Goal: Task Accomplishment & Management: Use online tool/utility

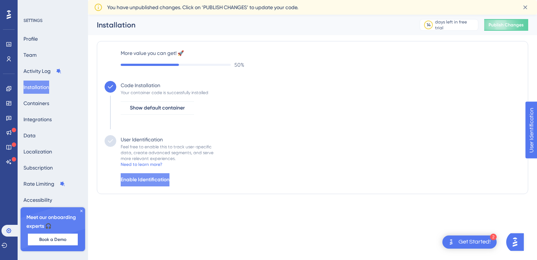
click at [169, 182] on span "Enable Identification" at bounding box center [145, 180] width 49 height 9
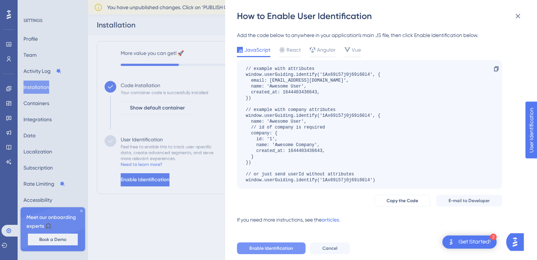
click at [285, 248] on span "Enable Identification" at bounding box center [271, 249] width 44 height 6
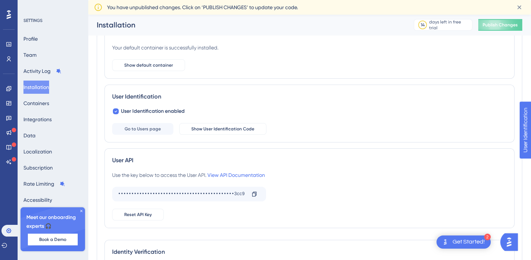
scroll to position [73, 0]
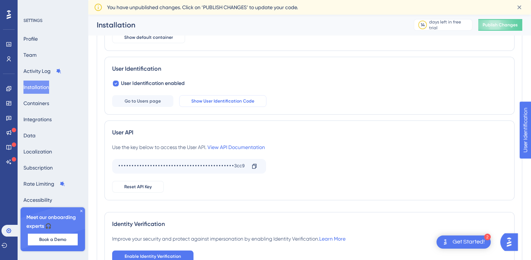
click at [211, 103] on span "Show User Identification Code" at bounding box center [222, 101] width 63 height 6
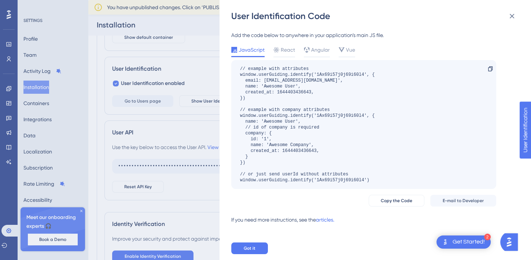
click at [205, 133] on div "User Identification Code Add the code below to anywhere in your application’s m…" at bounding box center [265, 130] width 531 height 260
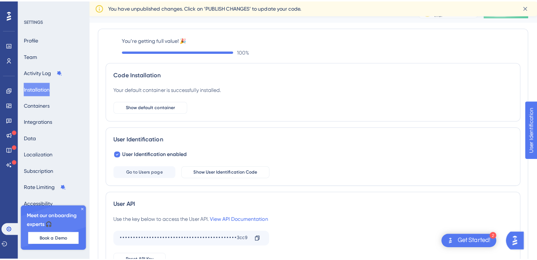
scroll to position [0, 0]
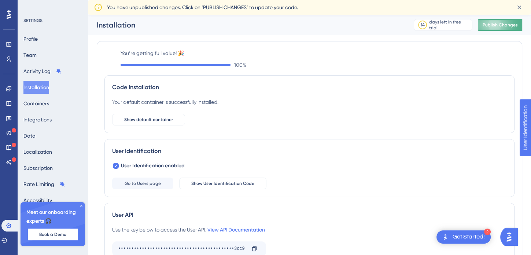
click at [505, 26] on span "Publish Changes" at bounding box center [500, 25] width 35 height 6
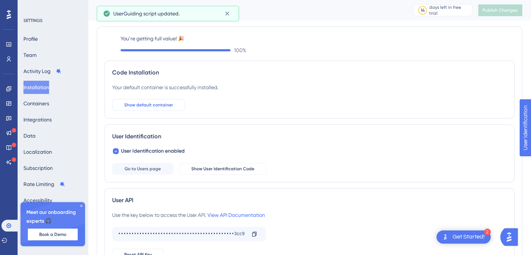
click at [165, 104] on span "Show default container" at bounding box center [148, 105] width 49 height 6
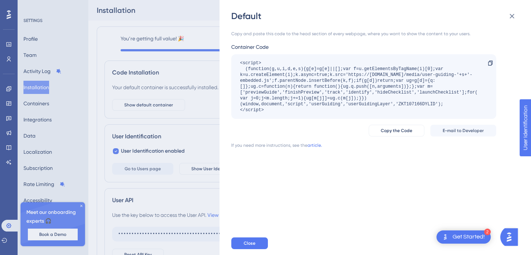
click at [211, 119] on div "Default Copy and paste this code to the head section of every webpage, where yo…" at bounding box center [265, 127] width 531 height 255
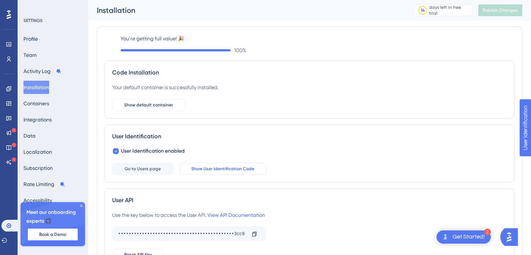
click at [207, 166] on span "Show User Identification Code" at bounding box center [222, 169] width 63 height 6
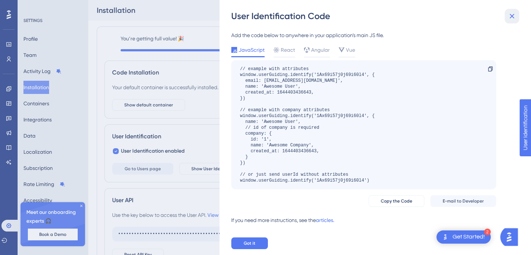
click at [513, 17] on icon at bounding box center [512, 16] width 9 height 9
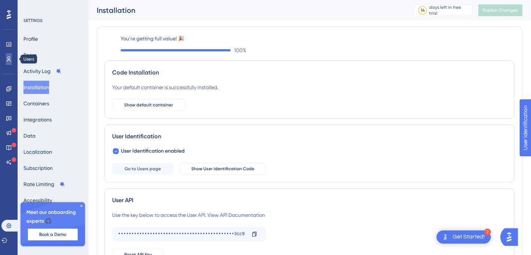
click at [7, 56] on link at bounding box center [9, 59] width 6 height 12
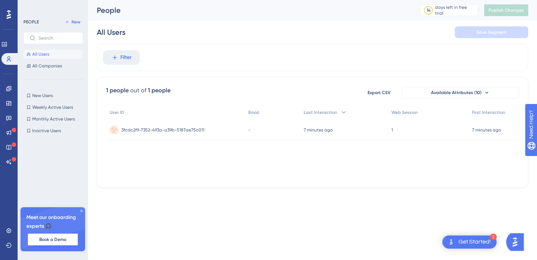
click at [143, 131] on span "3fcdc2f9-7352-493a-a39b-5187ae75c011" at bounding box center [162, 130] width 83 height 6
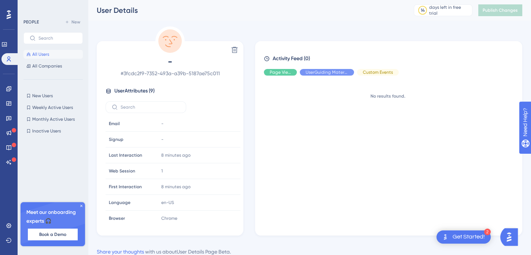
click at [40, 55] on span "All Users" at bounding box center [40, 54] width 17 height 6
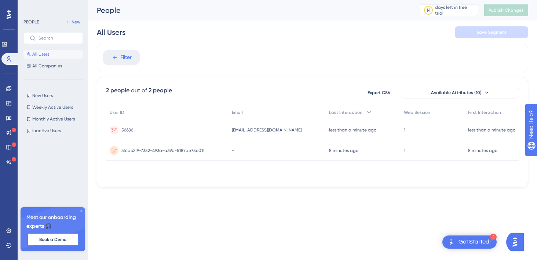
click at [165, 152] on span "3fcdc2f9-7352-493a-a39b-5187ae75c011" at bounding box center [162, 151] width 83 height 6
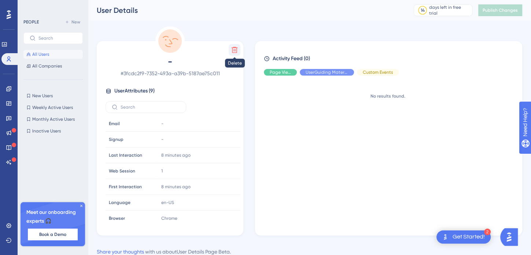
click at [232, 50] on icon at bounding box center [235, 50] width 6 height 6
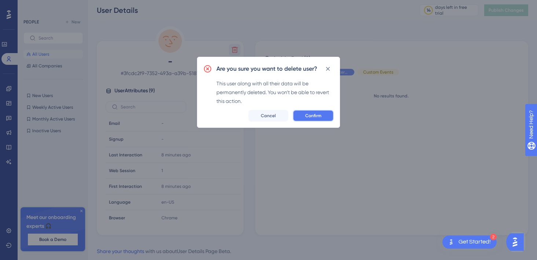
click at [315, 116] on span "Confirm" at bounding box center [313, 116] width 16 height 6
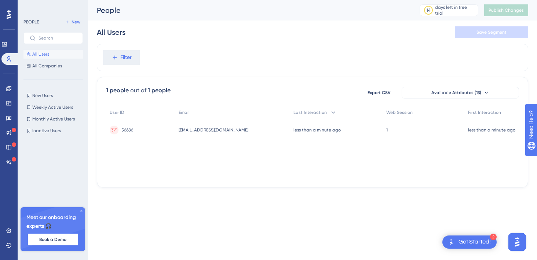
click at [133, 132] on div "56686 56686" at bounding box center [140, 130] width 69 height 21
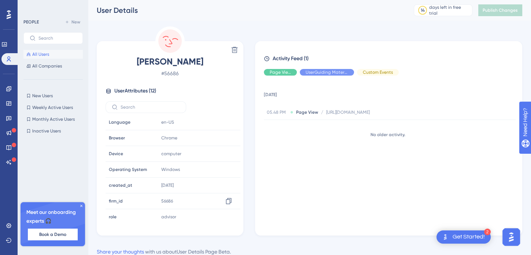
scroll to position [25, 0]
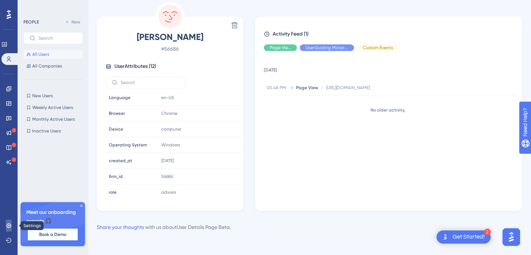
click at [10, 223] on icon at bounding box center [9, 226] width 6 height 6
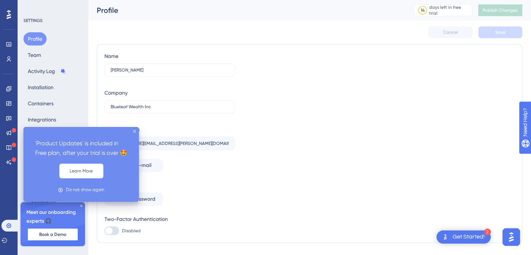
click at [35, 134] on div "'Product Updates' is included in Free plan, after your trial is over 🤩" at bounding box center [81, 148] width 104 height 31
click at [135, 131] on icon "close tooltip" at bounding box center [134, 131] width 3 height 3
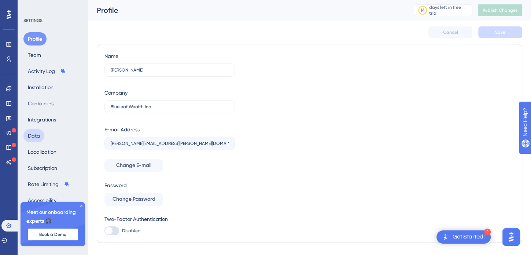
click at [36, 138] on button "Data" at bounding box center [33, 135] width 21 height 13
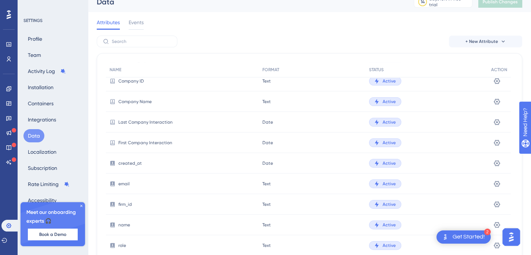
scroll to position [37, 0]
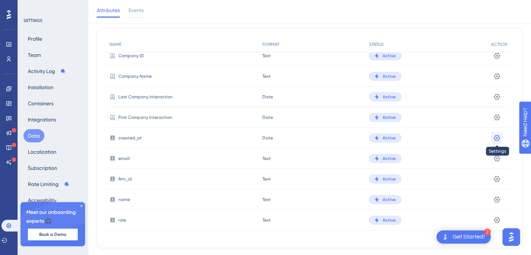
click at [497, 136] on icon at bounding box center [497, 137] width 7 height 7
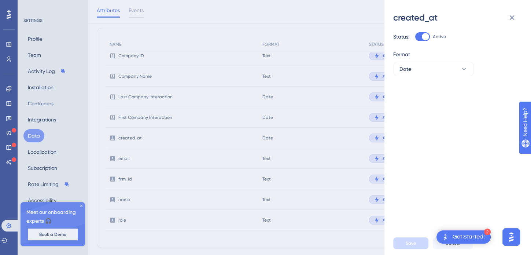
click at [336, 100] on div "created_at Status: Active Format Date Save Cancel" at bounding box center [265, 127] width 531 height 255
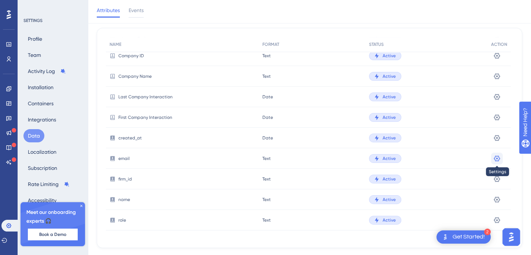
click at [496, 156] on icon at bounding box center [497, 158] width 7 height 7
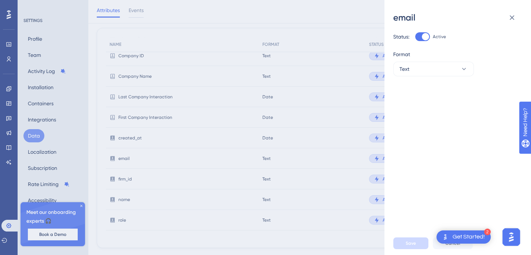
click at [329, 116] on div "email Status: Active Format Text Save Cancel" at bounding box center [265, 127] width 531 height 255
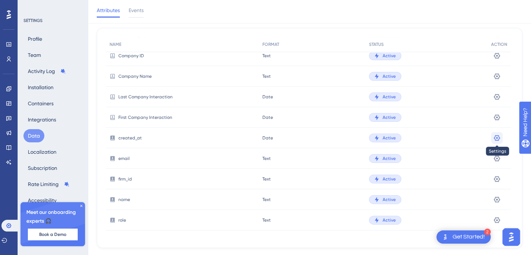
click at [495, 137] on icon at bounding box center [497, 138] width 6 height 6
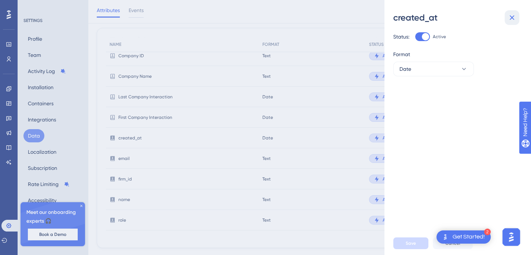
click at [515, 13] on icon at bounding box center [512, 17] width 9 height 9
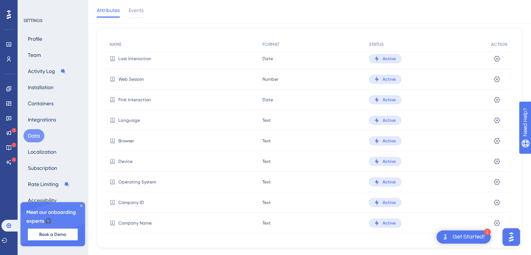
scroll to position [0, 0]
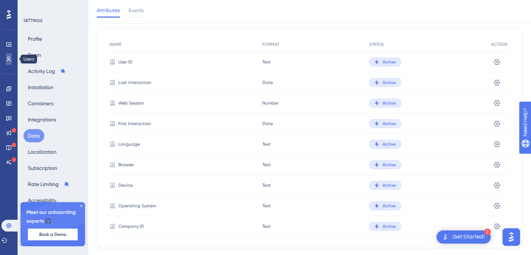
click at [10, 61] on icon at bounding box center [9, 58] width 4 height 5
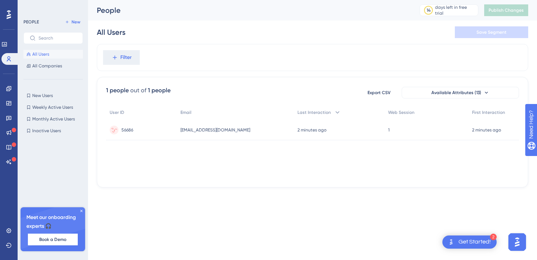
click at [133, 127] on span "56686" at bounding box center [127, 130] width 12 height 6
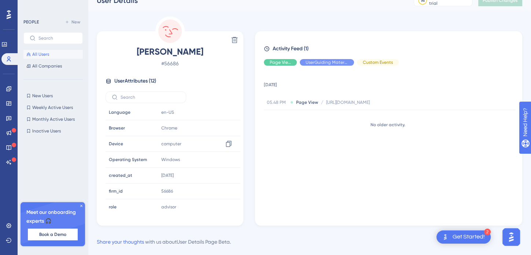
scroll to position [25, 0]
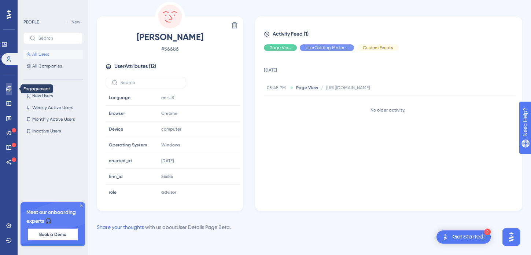
click at [10, 90] on icon at bounding box center [8, 88] width 5 height 5
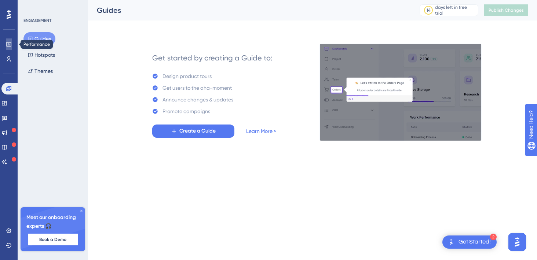
click at [6, 45] on icon at bounding box center [9, 44] width 6 height 6
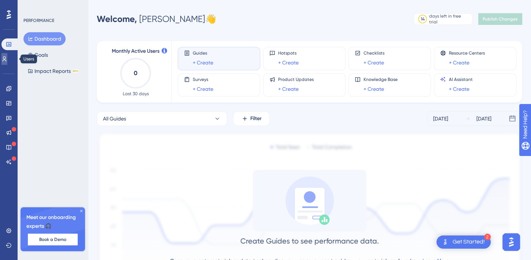
click at [7, 63] on link at bounding box center [4, 59] width 6 height 12
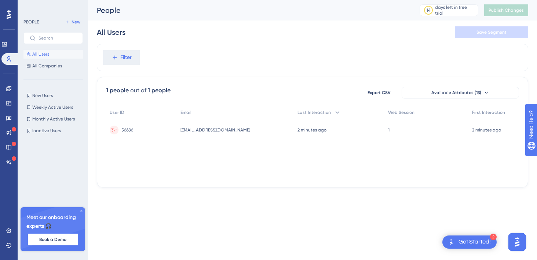
click at [130, 129] on span "56686" at bounding box center [127, 130] width 12 height 6
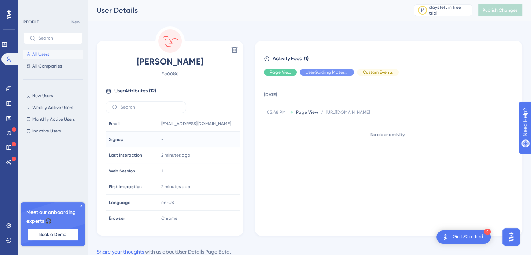
click at [116, 138] on span "Signup" at bounding box center [116, 139] width 15 height 6
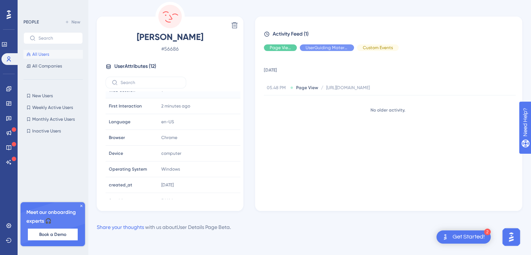
scroll to position [80, 0]
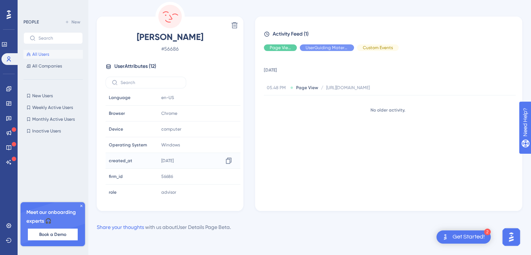
click at [170, 159] on span "2016-03-24" at bounding box center [167, 161] width 12 height 6
click at [47, 93] on span "New Users" at bounding box center [42, 96] width 21 height 6
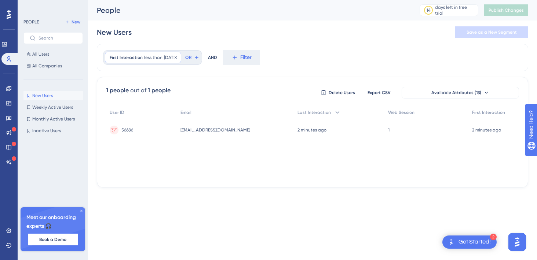
click at [173, 58] on span "10 days ago" at bounding box center [170, 58] width 12 height 6
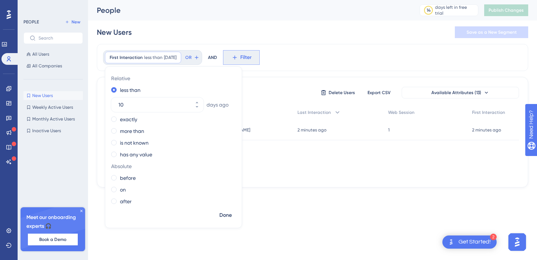
click at [252, 59] on span "Filter" at bounding box center [245, 57] width 11 height 9
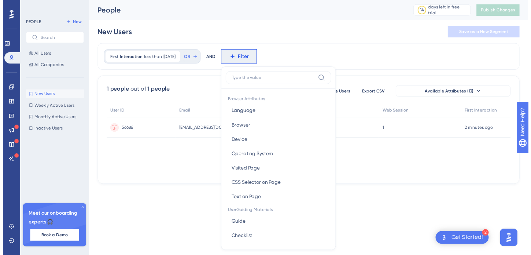
scroll to position [27, 0]
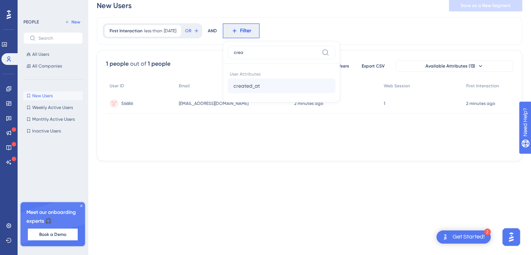
type input "crea"
click at [270, 85] on button "created_at created_at" at bounding box center [282, 85] width 108 height 15
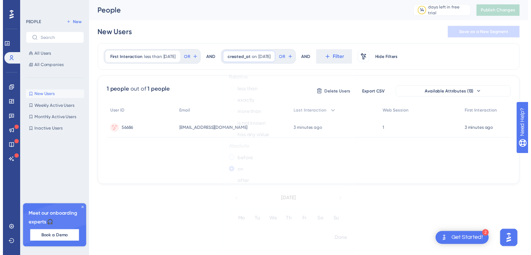
scroll to position [37, 0]
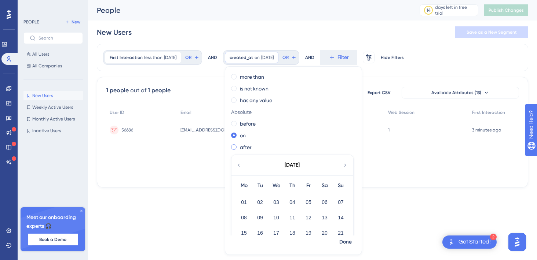
click at [237, 147] on span at bounding box center [234, 147] width 6 height 6
click at [239, 146] on input "radio" at bounding box center [239, 146] width 0 height 0
click at [266, 201] on button "02" at bounding box center [260, 202] width 12 height 12
click at [352, 241] on span "Done" at bounding box center [345, 242] width 12 height 9
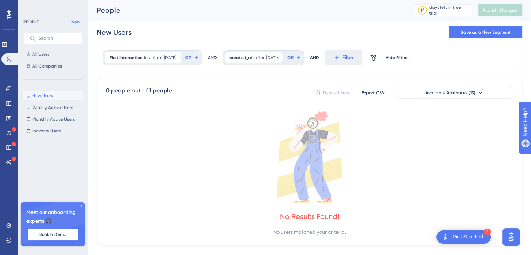
click at [279, 59] on span "9/2/2025" at bounding box center [272, 58] width 12 height 6
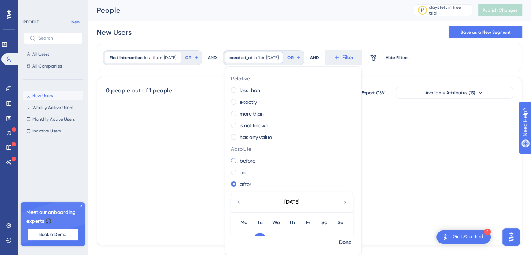
click at [253, 160] on label "before" at bounding box center [248, 160] width 16 height 9
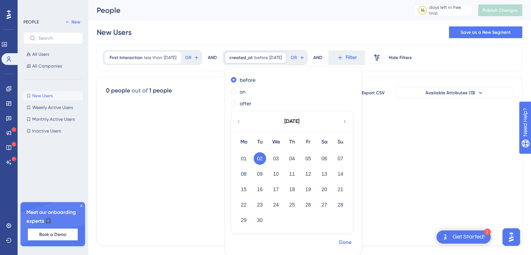
click at [352, 243] on span "Done" at bounding box center [345, 242] width 12 height 9
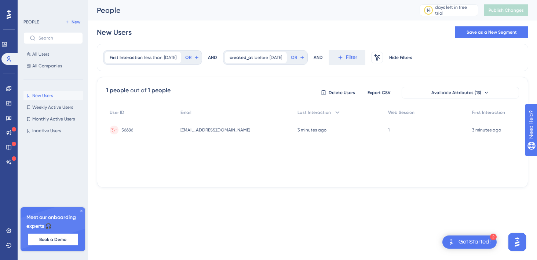
click at [129, 130] on span "56686" at bounding box center [127, 130] width 12 height 6
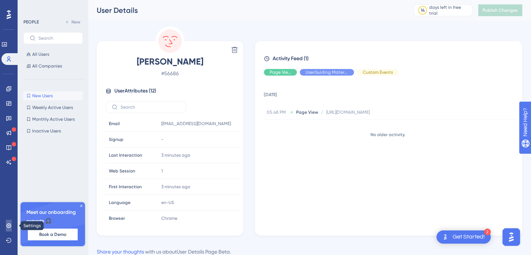
click at [10, 231] on link at bounding box center [9, 226] width 6 height 12
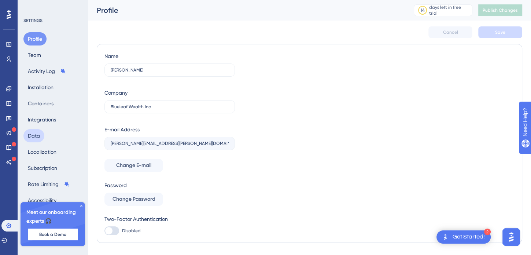
click at [34, 133] on button "Data" at bounding box center [33, 135] width 21 height 13
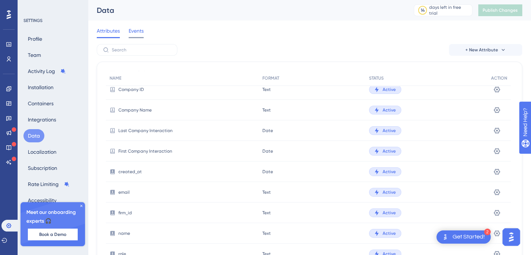
click at [135, 32] on span "Events" at bounding box center [136, 30] width 15 height 9
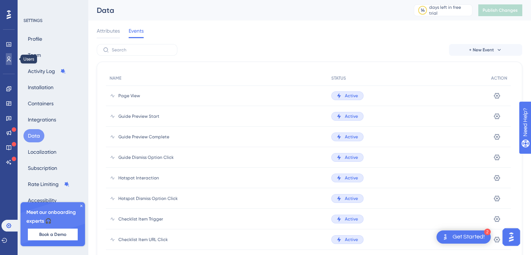
click at [10, 59] on icon at bounding box center [9, 59] width 6 height 6
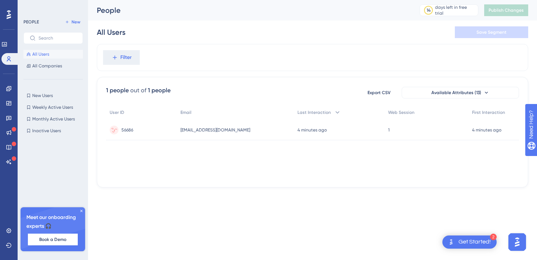
click at [133, 131] on span "56686" at bounding box center [127, 130] width 12 height 6
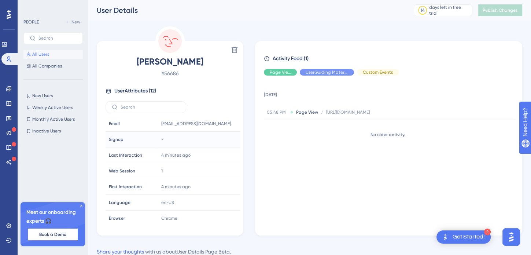
click at [119, 138] on span "Signup" at bounding box center [116, 139] width 15 height 6
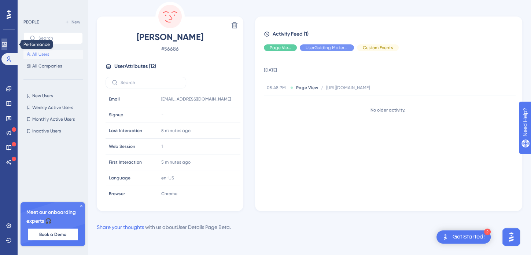
click at [7, 45] on icon at bounding box center [4, 44] width 5 height 4
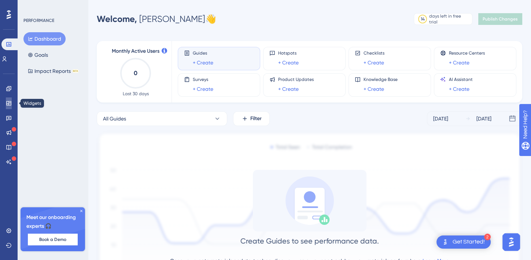
click at [7, 106] on icon at bounding box center [9, 103] width 6 height 6
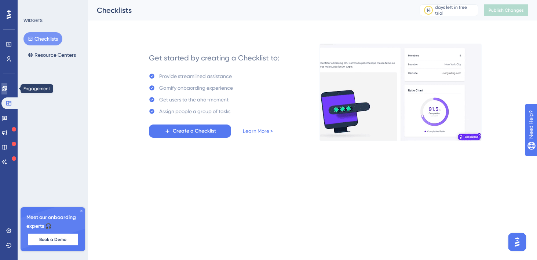
click at [7, 88] on icon at bounding box center [4, 89] width 6 height 6
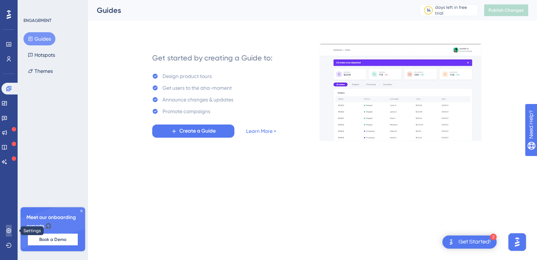
click at [9, 235] on link at bounding box center [9, 231] width 6 height 12
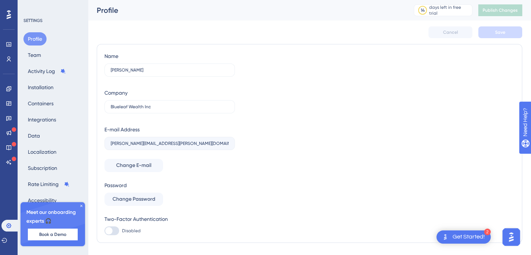
click at [82, 205] on icon at bounding box center [81, 206] width 2 height 2
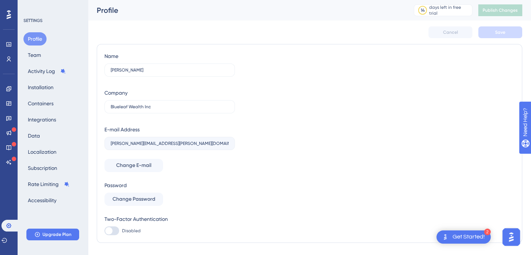
click at [51, 137] on div "Profile Team Activity Log Installation Containers Integrations Data Localizatio…" at bounding box center [52, 119] width 59 height 175
click at [34, 137] on button "Data" at bounding box center [33, 135] width 21 height 13
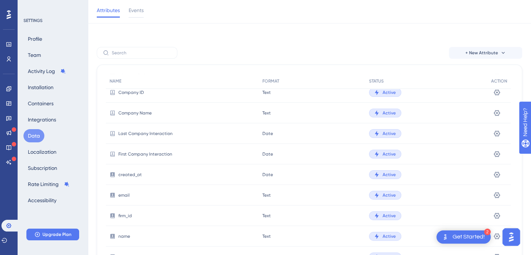
scroll to position [50, 0]
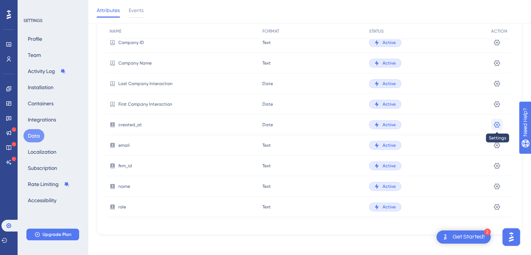
click at [496, 124] on icon at bounding box center [497, 124] width 7 height 7
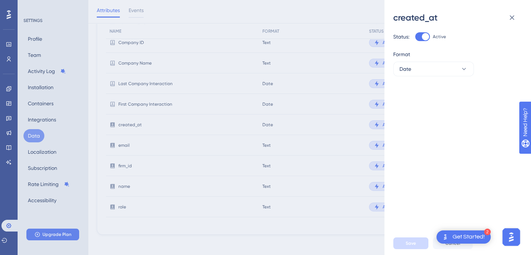
click at [320, 119] on div "created_at Status: Active Format Date Save Cancel" at bounding box center [265, 127] width 531 height 255
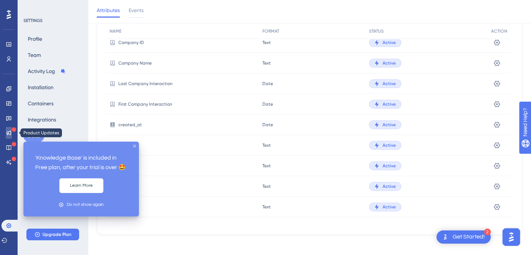
click at [9, 128] on link at bounding box center [9, 133] width 6 height 12
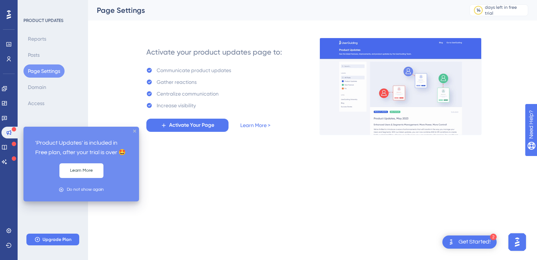
click at [136, 131] on icon "close tooltip" at bounding box center [134, 131] width 3 height 3
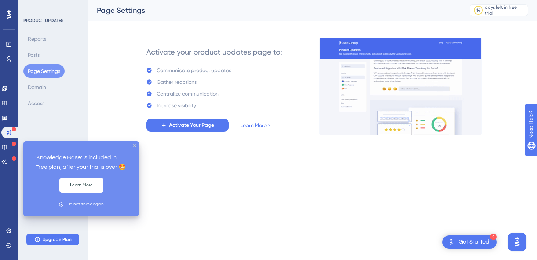
click at [13, 143] on icon at bounding box center [14, 144] width 4 height 4
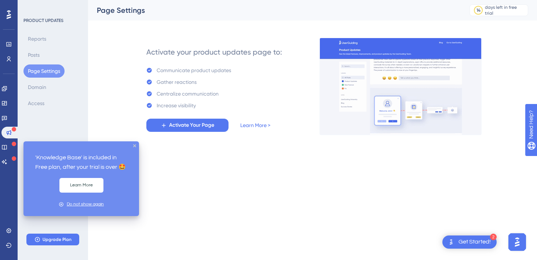
click at [78, 206] on div "Do not show again" at bounding box center [85, 204] width 37 height 7
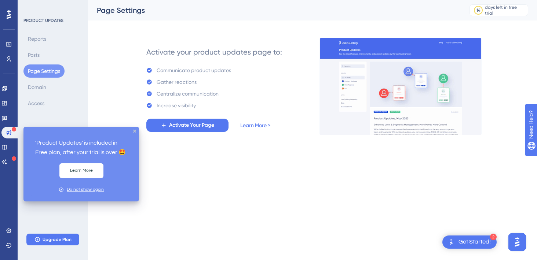
click at [75, 190] on div "Do not show again" at bounding box center [85, 189] width 37 height 7
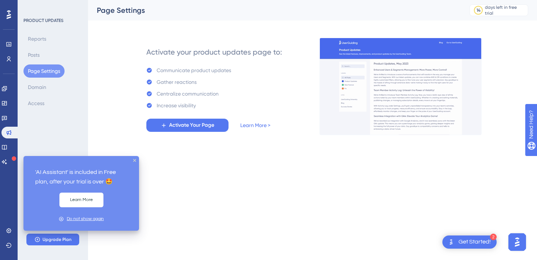
click at [73, 219] on div "Do not show again" at bounding box center [85, 219] width 37 height 7
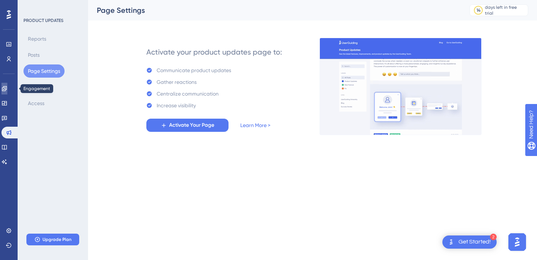
click at [7, 89] on icon at bounding box center [4, 89] width 6 height 6
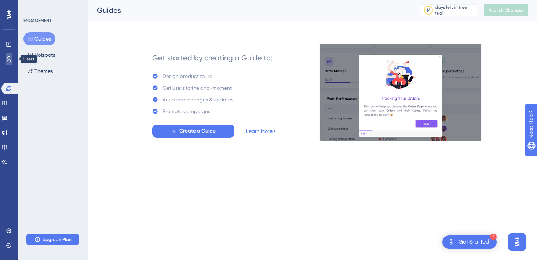
click at [12, 57] on link at bounding box center [9, 59] width 6 height 12
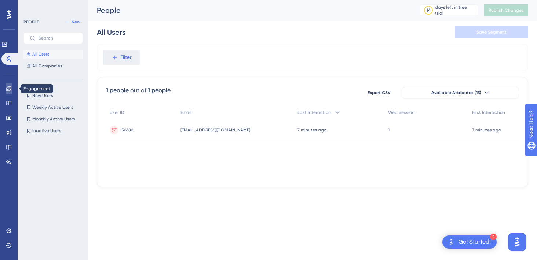
click at [10, 89] on icon at bounding box center [8, 88] width 5 height 5
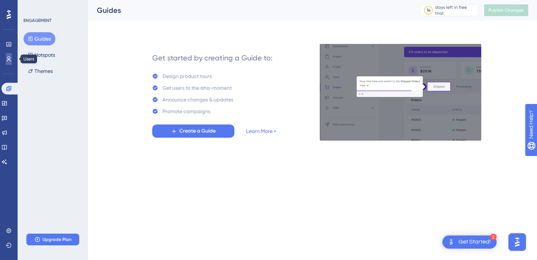
click at [11, 56] on icon at bounding box center [9, 59] width 6 height 6
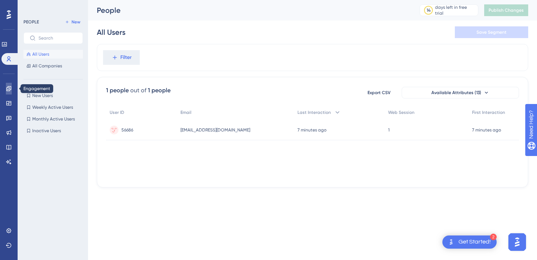
click at [11, 90] on icon at bounding box center [9, 89] width 6 height 6
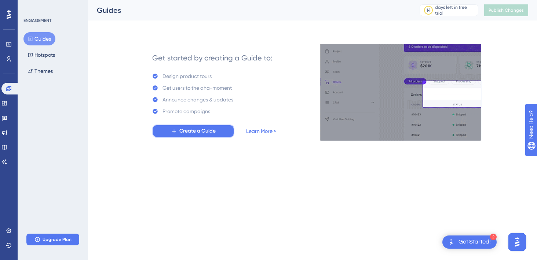
click at [197, 132] on span "Create a Guide" at bounding box center [197, 131] width 36 height 9
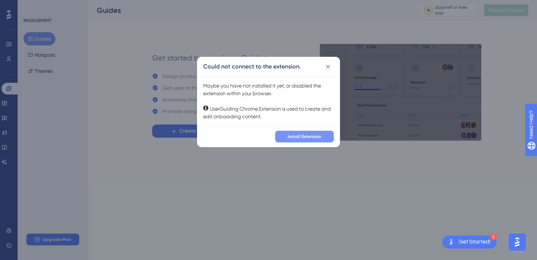
click at [302, 137] on span "Install Extension" at bounding box center [304, 137] width 34 height 6
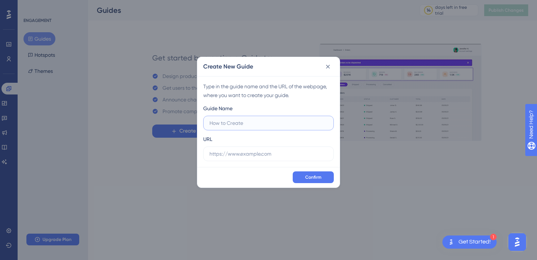
click at [266, 127] on input "text" at bounding box center [268, 123] width 118 height 8
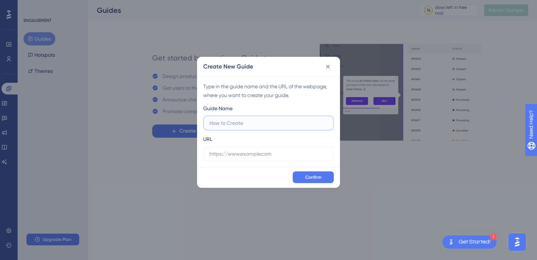
click at [267, 124] on input "text" at bounding box center [268, 123] width 118 height 8
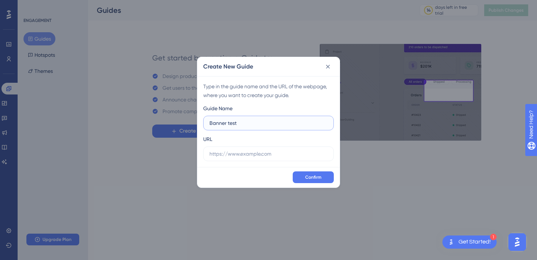
type input "Banner test"
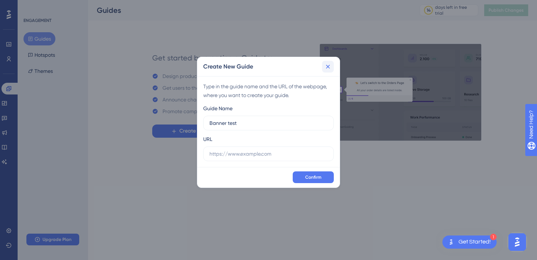
click at [329, 69] on icon at bounding box center [327, 66] width 7 height 7
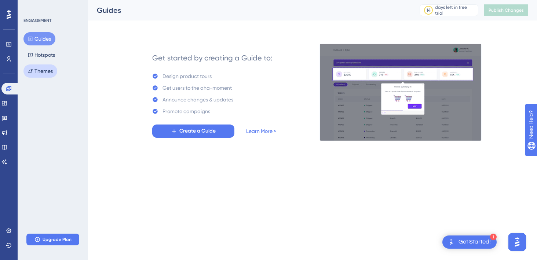
click at [44, 69] on button "Themes" at bounding box center [40, 71] width 34 height 13
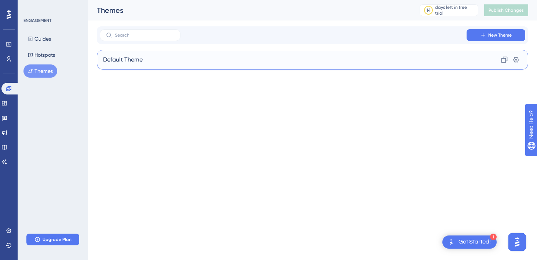
click at [135, 63] on span "Default Theme" at bounding box center [123, 59] width 40 height 9
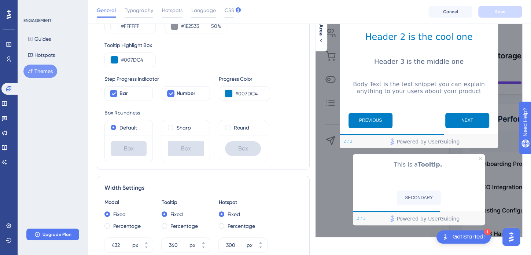
scroll to position [37, 0]
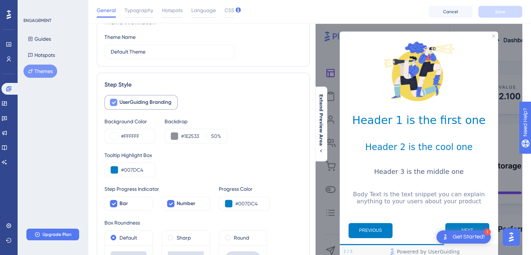
click at [116, 100] on icon at bounding box center [113, 102] width 4 height 6
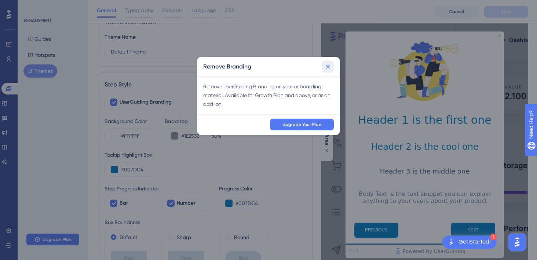
click at [329, 66] on icon at bounding box center [327, 66] width 7 height 7
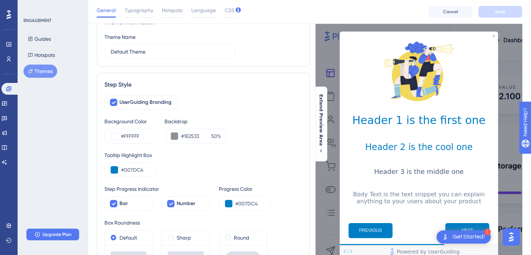
scroll to position [73, 0]
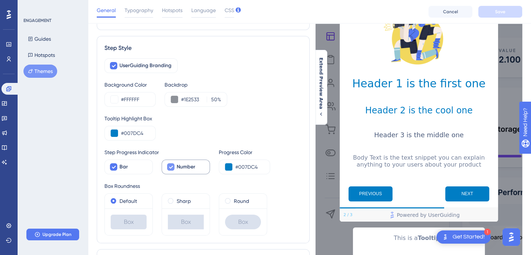
click at [171, 168] on icon at bounding box center [171, 167] width 4 height 3
click at [171, 168] on div at bounding box center [170, 166] width 7 height 7
checkbox input "true"
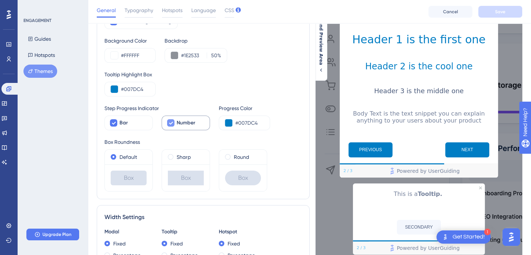
scroll to position [0, 0]
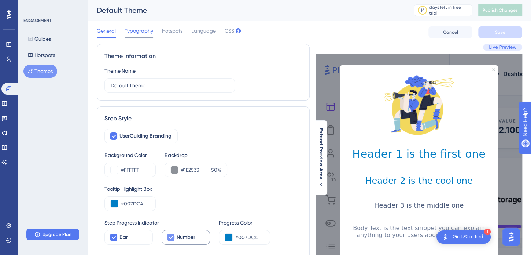
click at [138, 29] on span "Typography" at bounding box center [139, 30] width 29 height 9
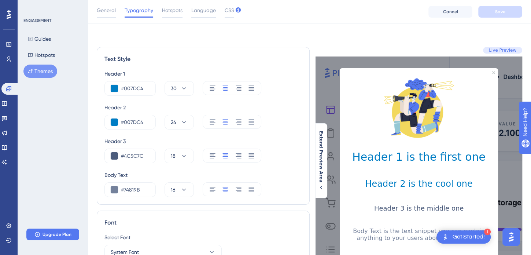
scroll to position [110, 0]
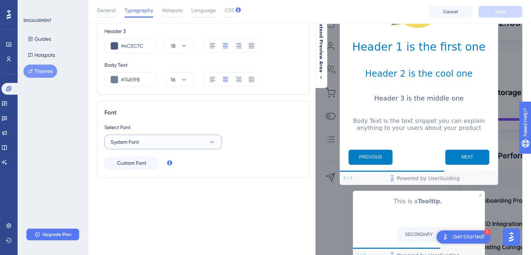
click at [206, 140] on button "System Font" at bounding box center [163, 142] width 117 height 15
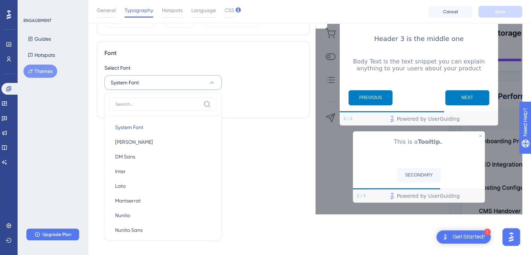
scroll to position [98, 0]
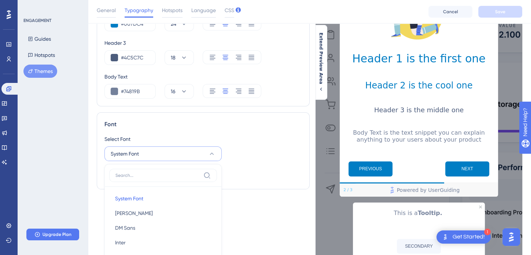
click at [254, 155] on div "Select Font System Font System Font System Font Barlow Barlow DM Sans DM Sans I…" at bounding box center [204, 148] width 198 height 26
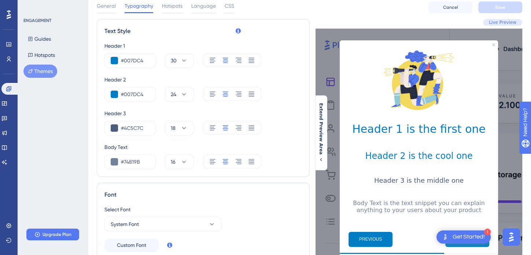
scroll to position [0, 0]
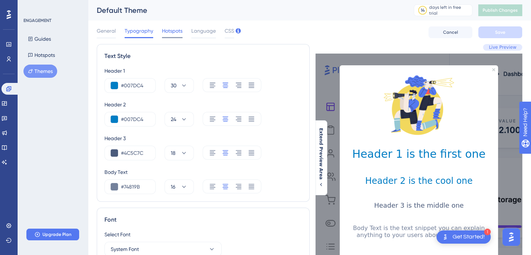
click at [174, 29] on span "Hotspots" at bounding box center [172, 30] width 21 height 9
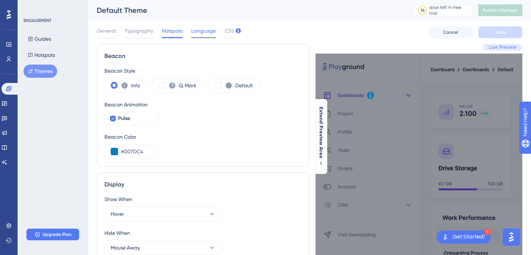
click at [206, 33] on span "Language" at bounding box center [203, 30] width 25 height 9
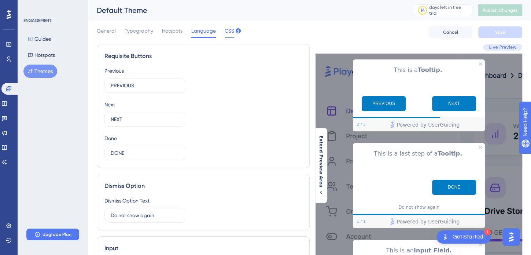
click at [226, 31] on span "CSS" at bounding box center [230, 30] width 10 height 9
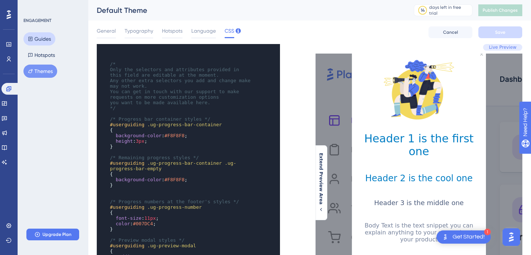
click at [46, 39] on button "Guides" at bounding box center [39, 38] width 32 height 13
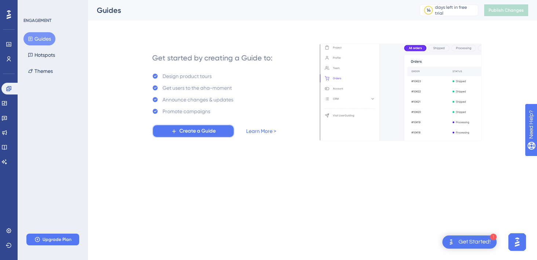
click at [198, 133] on span "Create a Guide" at bounding box center [197, 131] width 36 height 9
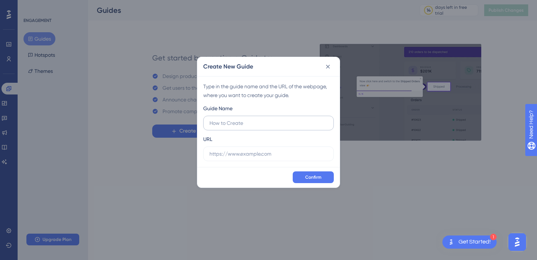
click at [268, 125] on input "text" at bounding box center [268, 123] width 118 height 8
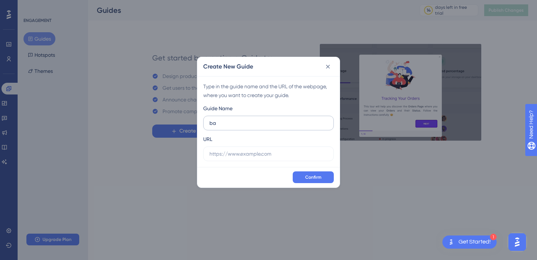
type input "b"
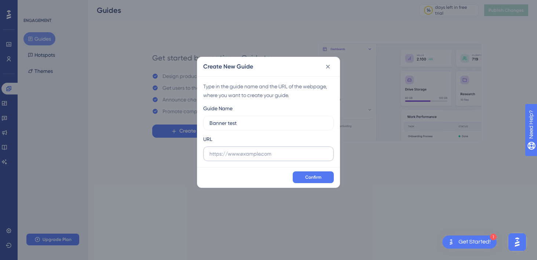
type input "Banner test"
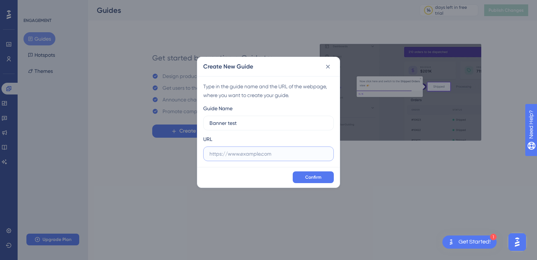
click at [277, 157] on input "text" at bounding box center [268, 154] width 118 height 8
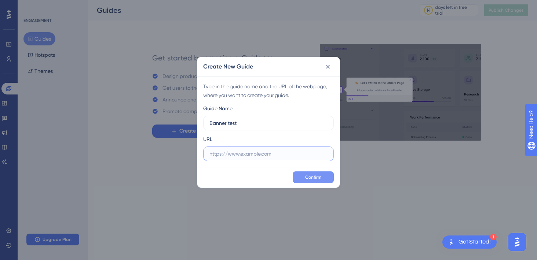
paste input "https://x1.sandbox.blueleaf.com/advisor/dashboard"
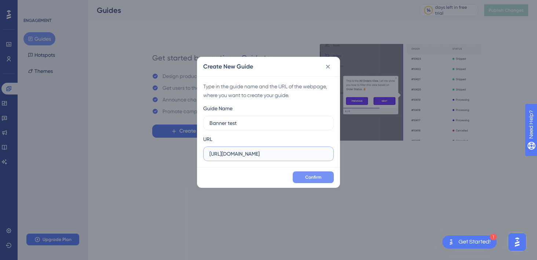
type input "https://x1.sandbox.blueleaf.com/advisor/dashboard"
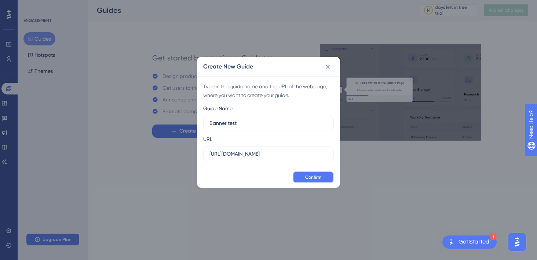
click at [314, 175] on span "Confirm" at bounding box center [313, 178] width 16 height 6
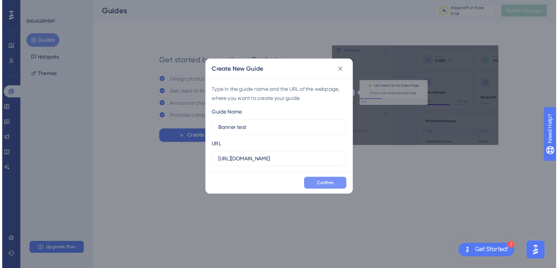
scroll to position [0, 0]
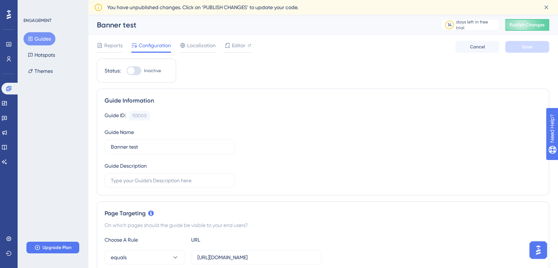
click at [34, 37] on button "Guides" at bounding box center [39, 38] width 32 height 13
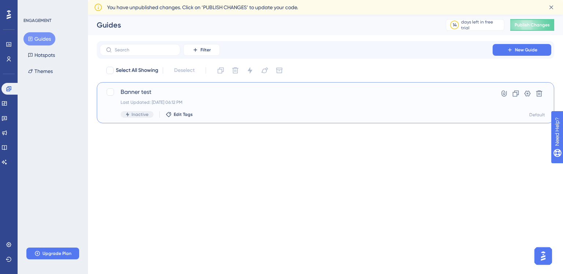
click at [141, 91] on span "Banner test" at bounding box center [296, 92] width 351 height 9
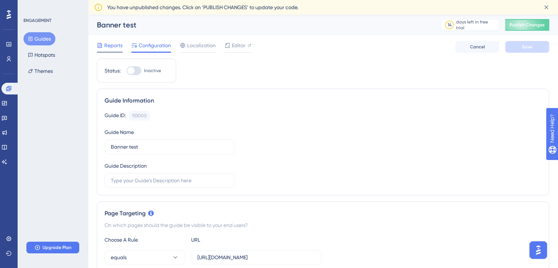
click at [117, 47] on span "Reports" at bounding box center [113, 45] width 18 height 9
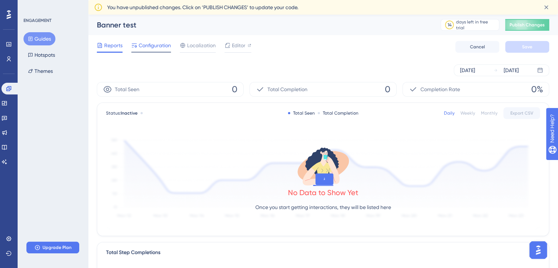
click at [164, 47] on span "Configuration" at bounding box center [155, 45] width 32 height 9
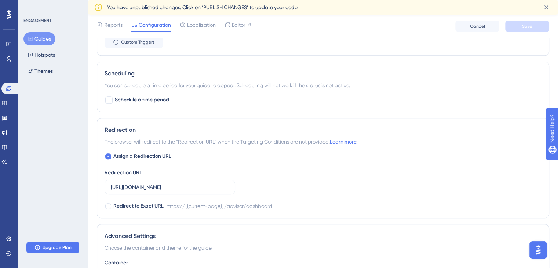
scroll to position [526, 0]
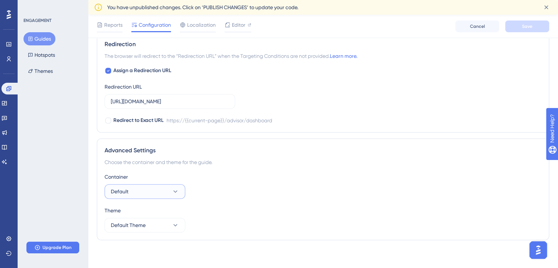
click at [165, 195] on button "Default" at bounding box center [145, 191] width 81 height 15
drag, startPoint x: 218, startPoint y: 194, endPoint x: 214, endPoint y: 200, distance: 7.2
click at [218, 194] on div "Container Default Default Default" at bounding box center [323, 186] width 437 height 26
click at [176, 220] on button "Default Theme" at bounding box center [145, 225] width 81 height 15
click at [259, 203] on div "Container Default Theme Default Theme Default Theme Default Theme" at bounding box center [323, 203] width 437 height 60
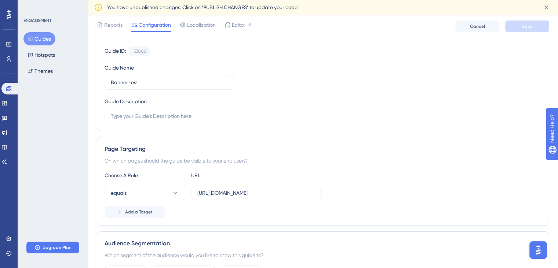
scroll to position [49, 0]
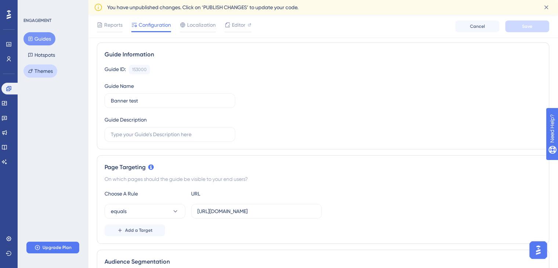
click at [48, 75] on button "Themes" at bounding box center [40, 71] width 34 height 13
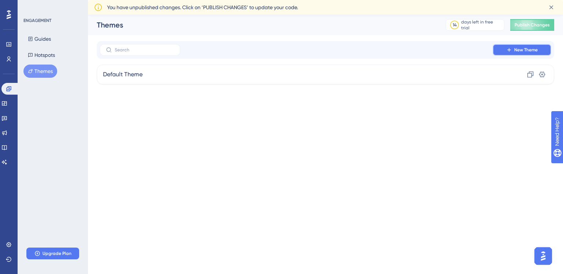
click at [519, 53] on button "New Theme" at bounding box center [522, 50] width 59 height 12
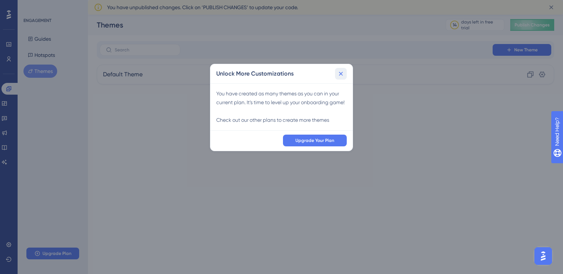
click at [342, 74] on icon at bounding box center [340, 73] width 7 height 7
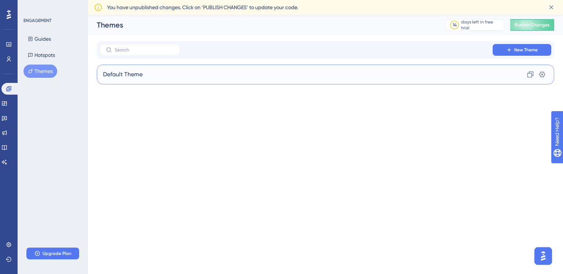
click at [505, 73] on div "Default Theme Clone Settings" at bounding box center [326, 75] width 458 height 20
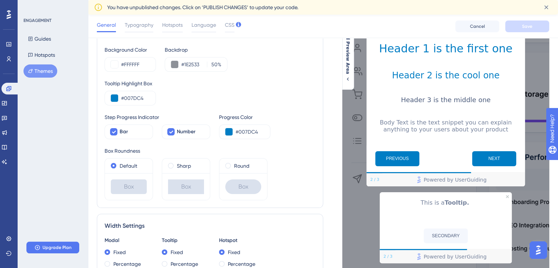
scroll to position [84, 0]
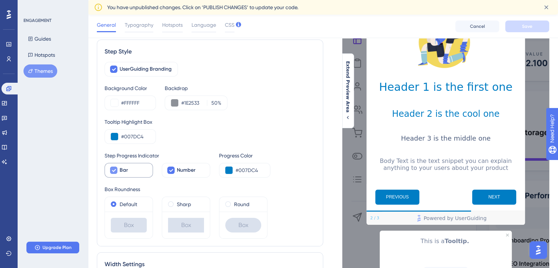
click at [113, 169] on icon at bounding box center [113, 171] width 4 height 6
checkbox input "false"
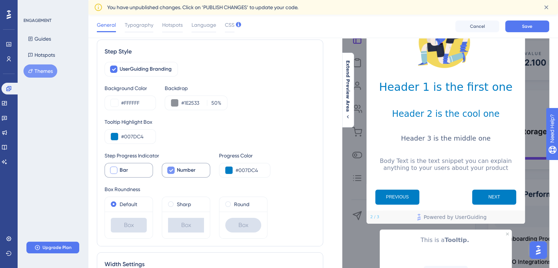
click at [169, 171] on icon at bounding box center [171, 171] width 4 height 6
checkbox input "false"
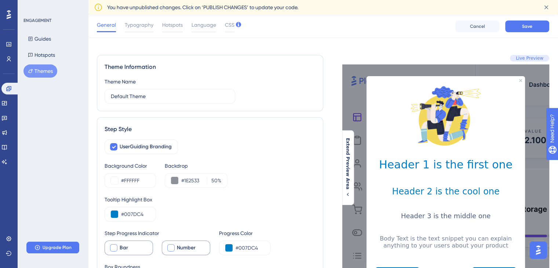
scroll to position [0, 0]
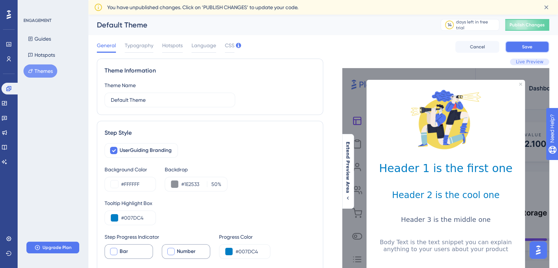
click at [525, 47] on span "Save" at bounding box center [527, 47] width 10 height 6
click at [149, 45] on span "Typography" at bounding box center [139, 45] width 29 height 9
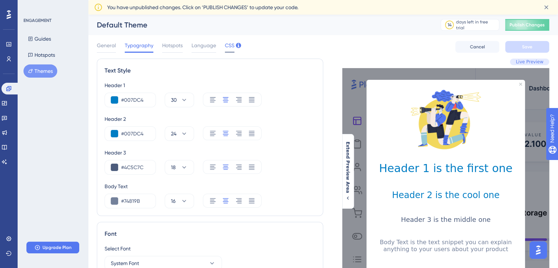
click at [227, 47] on span "CSS" at bounding box center [230, 45] width 10 height 9
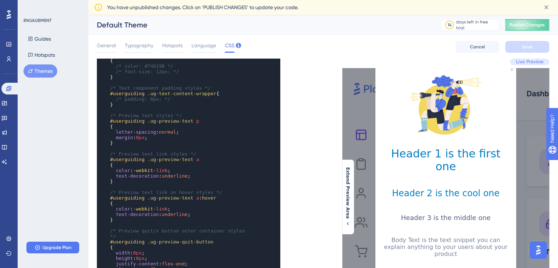
scroll to position [693, 0]
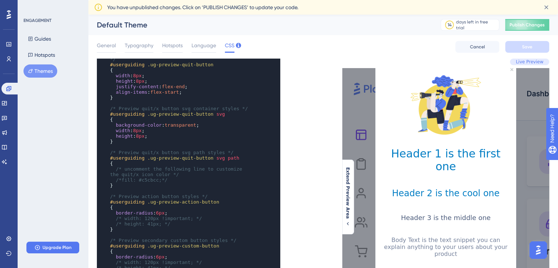
click at [287, 155] on div "xxxxxxxxxx } ​ /* Preview hotspot dismiss button icon styles */ #userguiding .u…" at bounding box center [210, 264] width 226 height 411
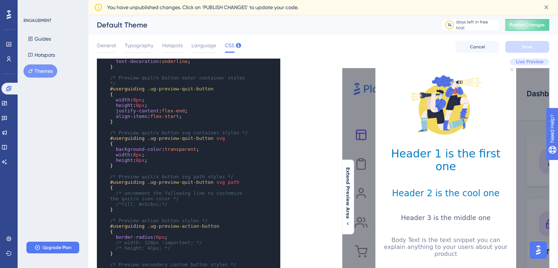
scroll to position [630, 0]
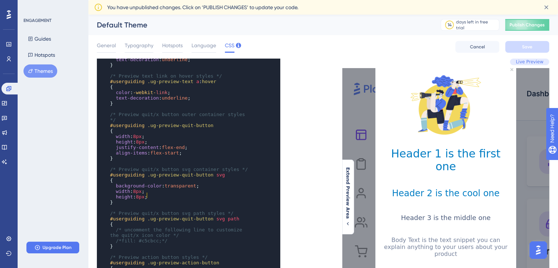
click at [163, 195] on pre "height : 8px ;" at bounding box center [182, 197] width 146 height 6
click at [183, 150] on pre "align-items : flex-start ;" at bounding box center [182, 153] width 146 height 6
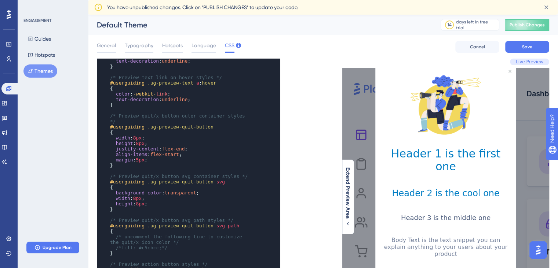
click at [114, 157] on span "margin : 5px ;" at bounding box center [128, 160] width 37 height 6
click at [158, 157] on pre "margin : 5px ;" at bounding box center [182, 160] width 146 height 6
click at [529, 44] on span "Save" at bounding box center [527, 47] width 10 height 6
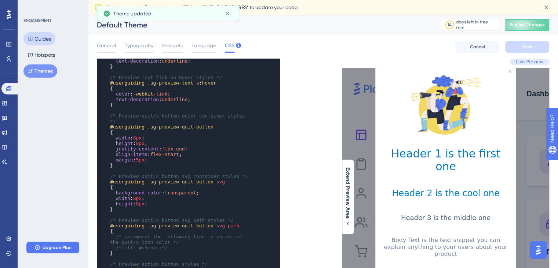
click at [39, 42] on button "Guides" at bounding box center [39, 38] width 32 height 13
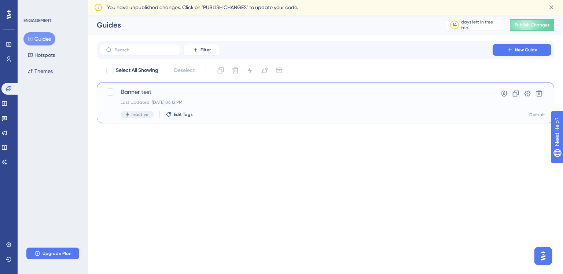
click at [167, 96] on div "Banner test Last Updated: Sep 29 2025, 06:12 PM Inactive Edit Tags" at bounding box center [296, 103] width 351 height 30
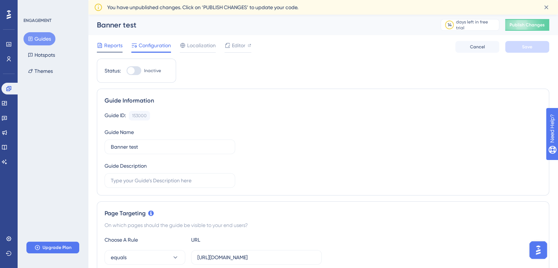
click at [109, 47] on span "Reports" at bounding box center [113, 45] width 18 height 9
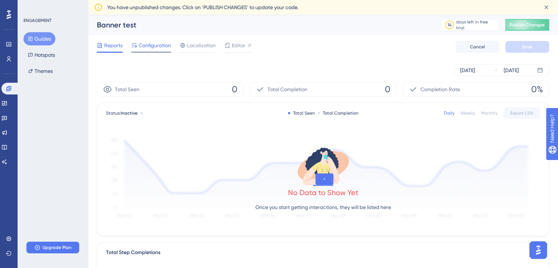
click at [149, 47] on span "Configuration" at bounding box center [155, 45] width 32 height 9
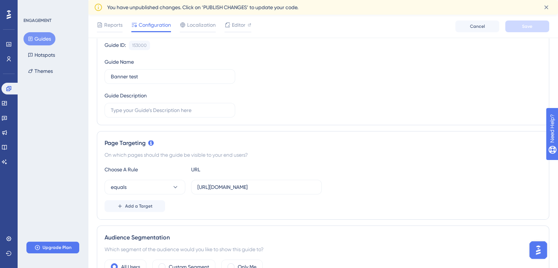
scroll to position [110, 0]
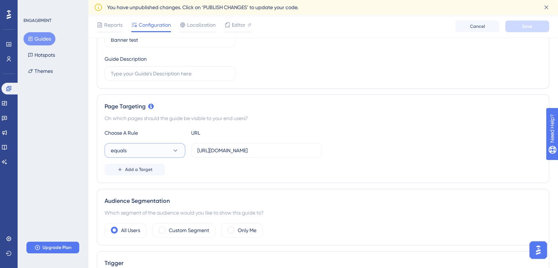
click at [180, 152] on button "equals" at bounding box center [145, 150] width 81 height 15
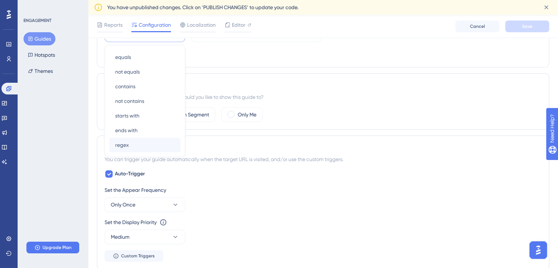
scroll to position [228, 0]
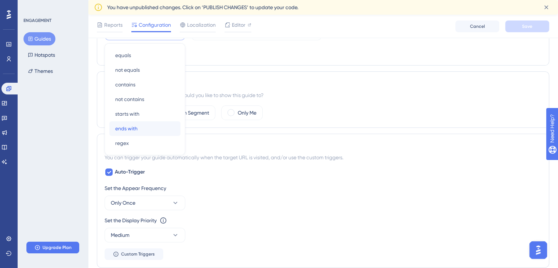
click at [148, 130] on div "ends with ends with" at bounding box center [144, 128] width 59 height 15
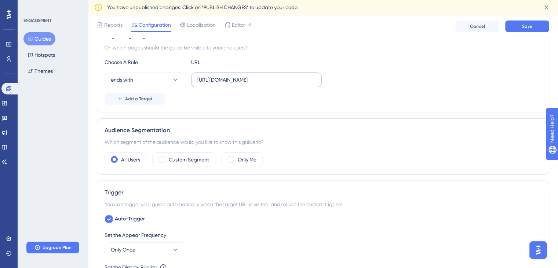
scroll to position [118, 0]
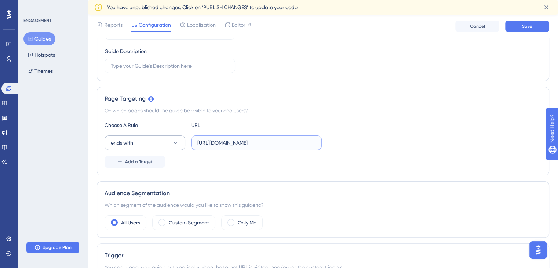
drag, startPoint x: 272, startPoint y: 140, endPoint x: 141, endPoint y: 141, distance: 131.3
click at [141, 141] on div "ends with https://x1.sandbox.blueleaf.com/advisor/dashboard" at bounding box center [213, 143] width 217 height 15
type input "/advisor/dashboard"
click at [183, 159] on div "Add a Target" at bounding box center [323, 162] width 437 height 12
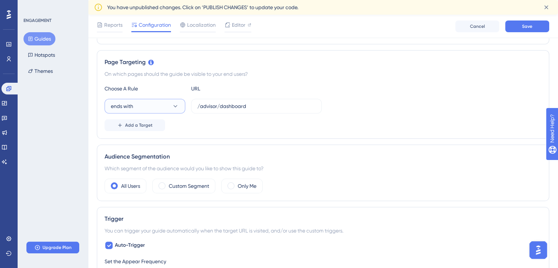
click at [181, 106] on button "ends with" at bounding box center [145, 106] width 81 height 15
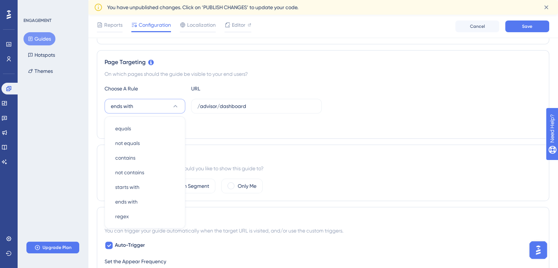
scroll to position [192, 0]
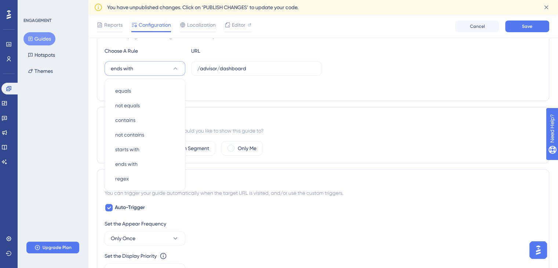
click at [239, 106] on div "Status: Inactive Guide Information Guide ID: 153000 Copy Guide Name Banner test…" at bounding box center [323, 224] width 452 height 711
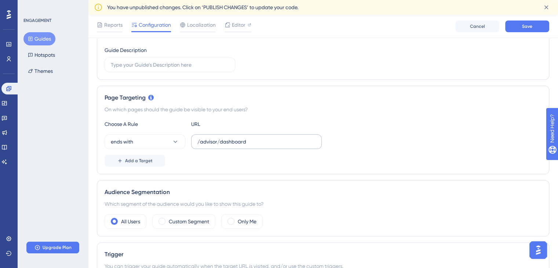
scroll to position [82, 0]
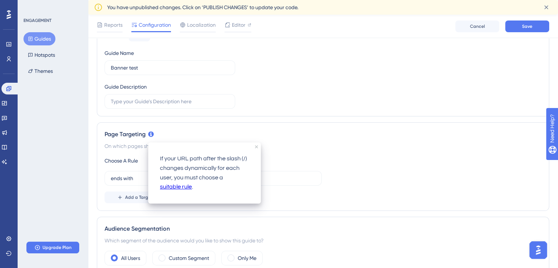
click at [152, 134] on icon at bounding box center [151, 135] width 6 height 6
click at [178, 187] on link "suitable rule" at bounding box center [176, 188] width 32 height 10
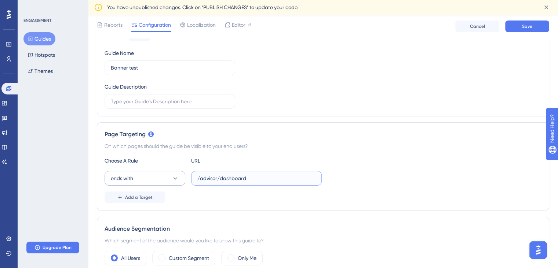
drag, startPoint x: 293, startPoint y: 181, endPoint x: 171, endPoint y: 175, distance: 122.2
click at [171, 178] on div "ends with /advisor/dashboard" at bounding box center [213, 178] width 217 height 15
click at [311, 138] on div "Page Targeting On which pages should the guide be visible to your end users? Ch…" at bounding box center [323, 166] width 452 height 89
click at [176, 179] on icon at bounding box center [175, 178] width 7 height 7
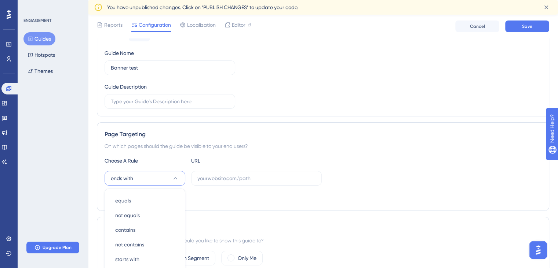
scroll to position [192, 0]
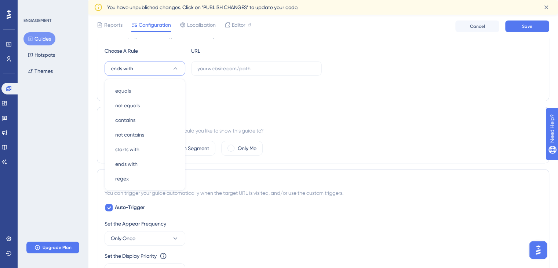
click at [232, 90] on div "Add a Target" at bounding box center [323, 88] width 437 height 12
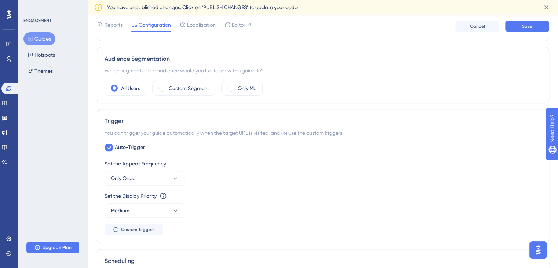
scroll to position [265, 0]
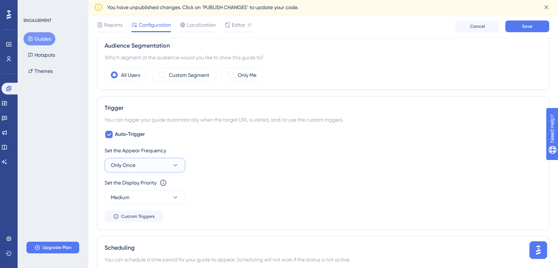
click at [180, 166] on button "Only Once" at bounding box center [145, 165] width 81 height 15
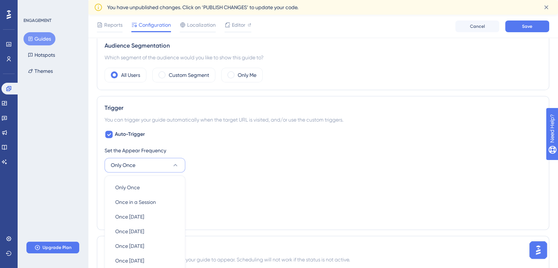
scroll to position [362, 0]
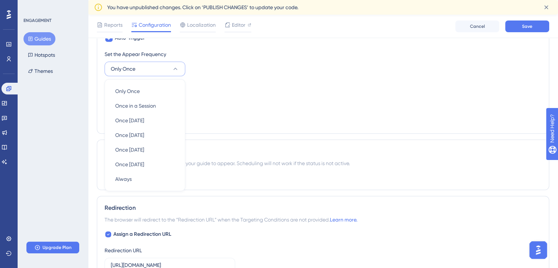
click at [230, 107] on div "Set the Display Priority This option will set the display priority between auto…" at bounding box center [323, 95] width 437 height 26
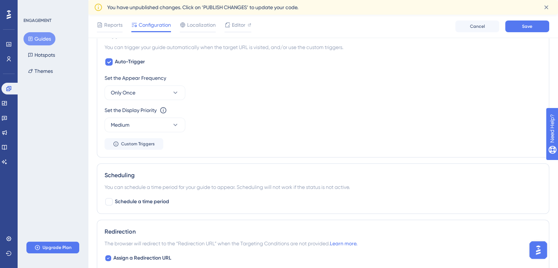
scroll to position [325, 0]
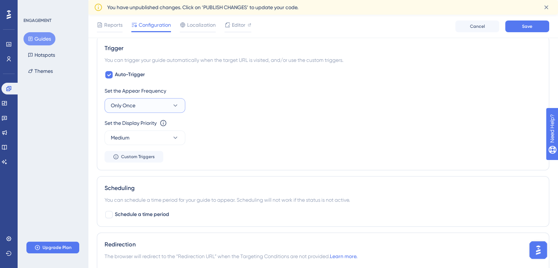
click at [180, 109] on button "Only Once" at bounding box center [145, 105] width 81 height 15
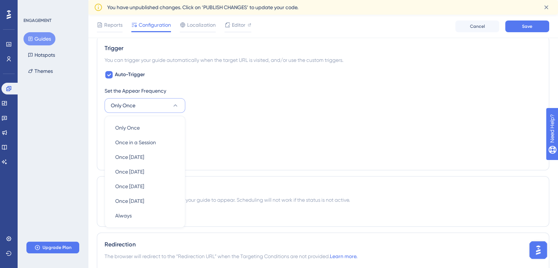
scroll to position [362, 0]
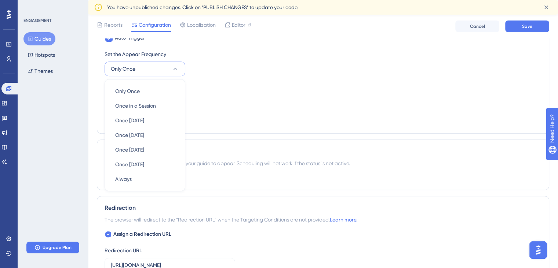
click at [216, 118] on div "Set the Appear Frequency Only Once Only Once Only Once Once in a Session Once i…" at bounding box center [323, 88] width 437 height 76
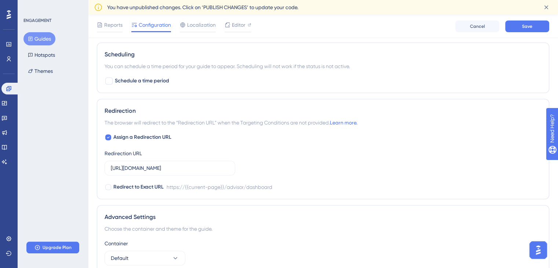
scroll to position [472, 0]
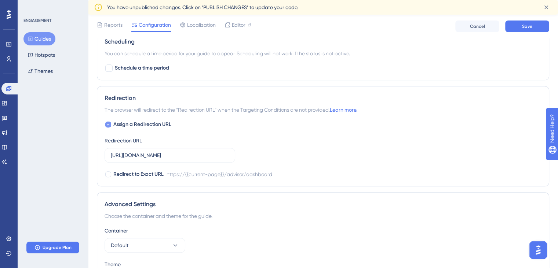
click at [110, 122] on div at bounding box center [108, 125] width 6 height 6
checkbox input "false"
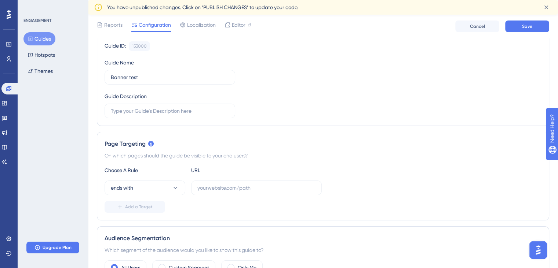
scroll to position [0, 0]
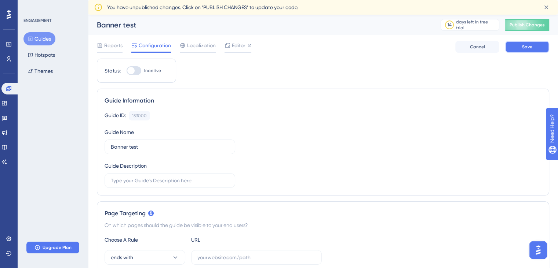
click at [522, 48] on span "Save" at bounding box center [527, 47] width 10 height 6
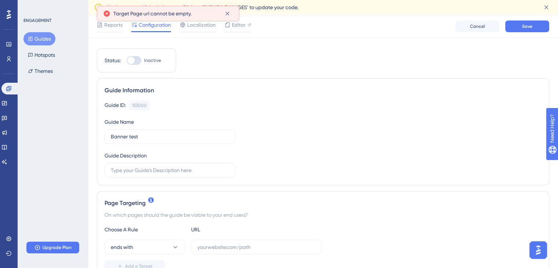
scroll to position [147, 0]
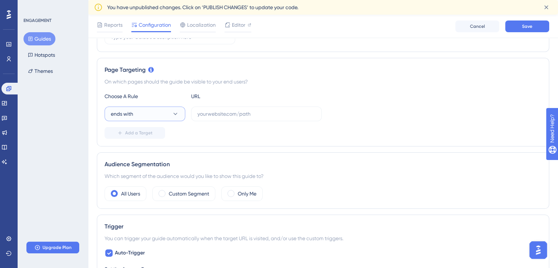
click at [159, 113] on button "ends with" at bounding box center [145, 114] width 81 height 15
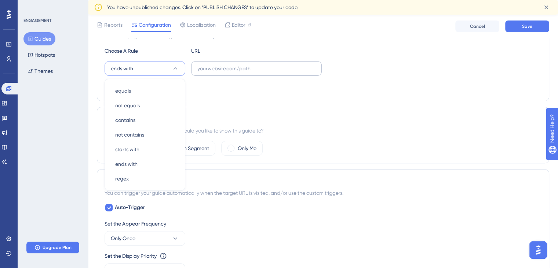
scroll to position [155, 0]
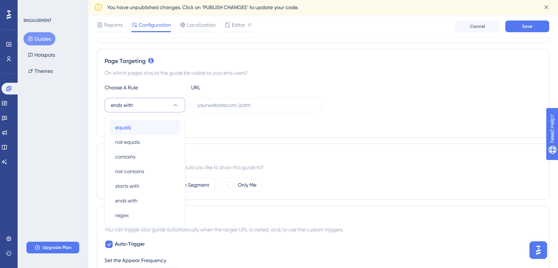
click at [127, 128] on span "equals" at bounding box center [123, 127] width 16 height 9
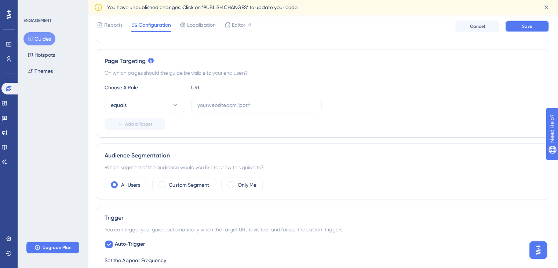
click at [516, 26] on button "Save" at bounding box center [527, 27] width 44 height 12
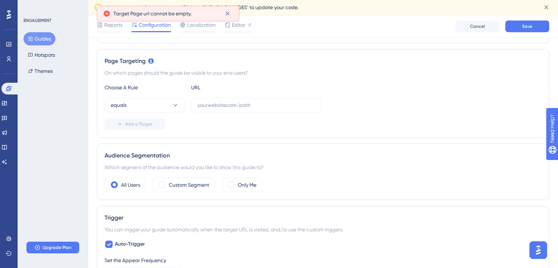
click at [38, 37] on button "Guides" at bounding box center [39, 38] width 32 height 13
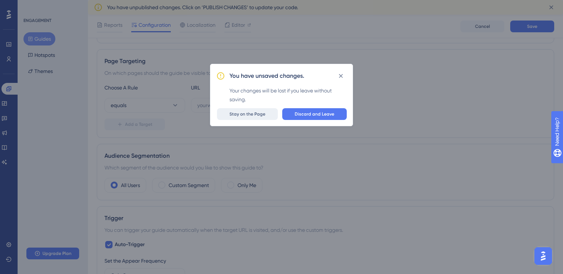
click at [267, 108] on button "Stay on the Page" at bounding box center [247, 114] width 61 height 12
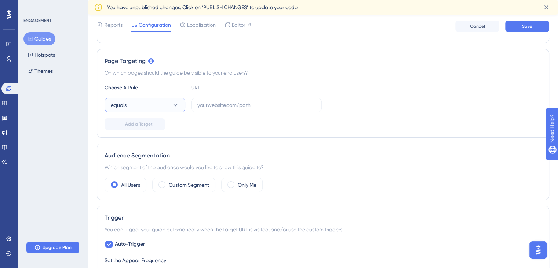
click at [173, 104] on icon at bounding box center [175, 105] width 7 height 7
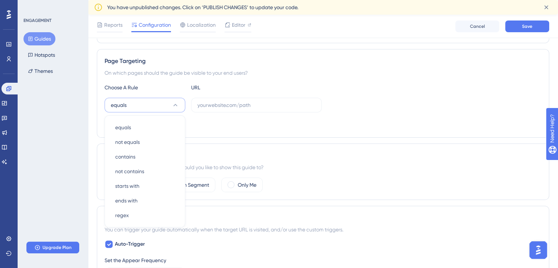
scroll to position [192, 0]
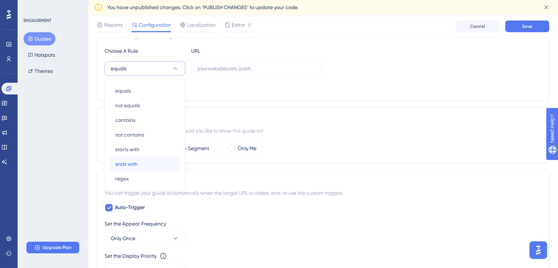
click at [142, 161] on div "ends with ends with" at bounding box center [144, 164] width 59 height 15
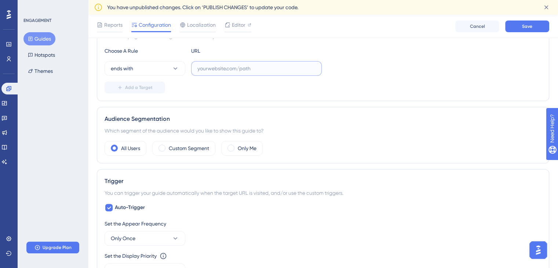
click at [210, 67] on input "text" at bounding box center [256, 69] width 118 height 8
paste input "/advisor/dashboard"
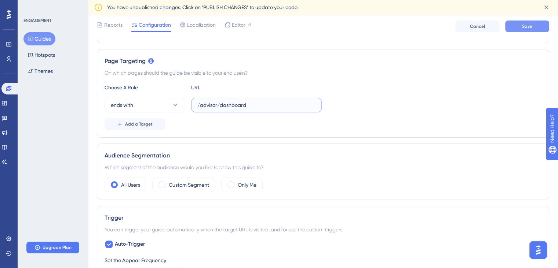
type input "/advisor/dashboard"
click at [520, 29] on button "Save" at bounding box center [527, 27] width 44 height 12
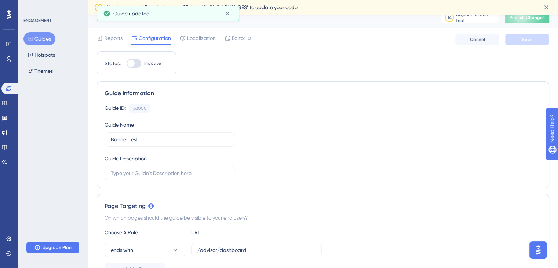
scroll to position [0, 0]
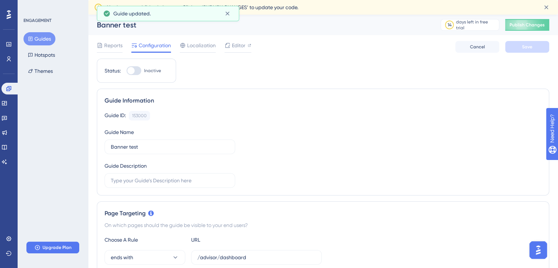
click at [47, 39] on button "Guides" at bounding box center [39, 38] width 32 height 13
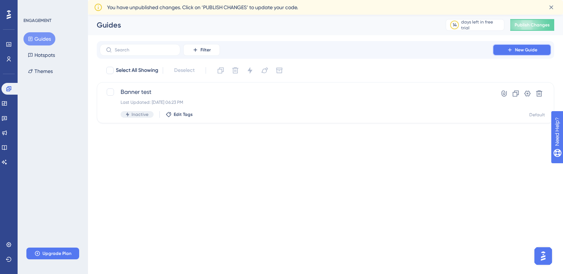
click at [527, 46] on button "New Guide" at bounding box center [522, 50] width 59 height 12
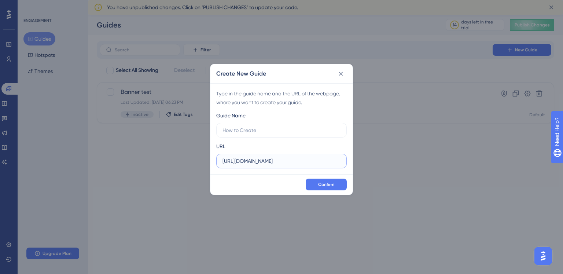
drag, startPoint x: 302, startPoint y: 158, endPoint x: 175, endPoint y: 160, distance: 127.6
click at [175, 160] on div "Create New Guide Type in the guide name and the URL of the webpage, where you w…" at bounding box center [281, 137] width 563 height 274
click at [285, 128] on input "text" at bounding box center [282, 130] width 118 height 8
type input "another"
click at [328, 187] on span "Confirm" at bounding box center [326, 185] width 16 height 6
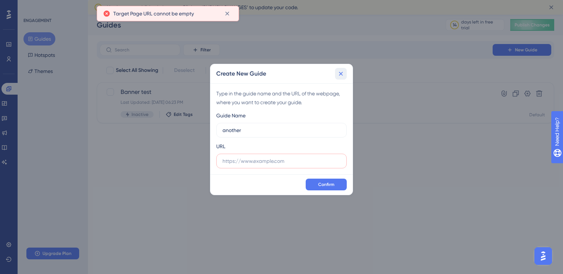
click at [338, 75] on icon at bounding box center [340, 73] width 7 height 7
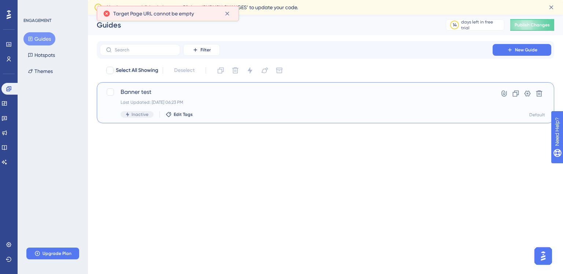
click at [135, 90] on span "Banner test" at bounding box center [296, 92] width 351 height 9
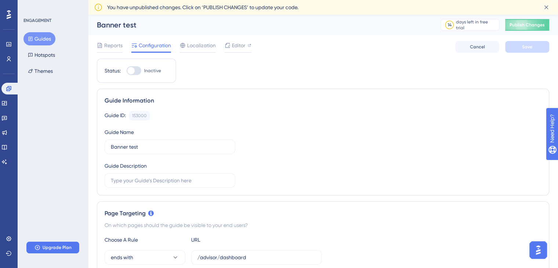
click at [135, 69] on div at bounding box center [134, 70] width 15 height 9
click at [127, 71] on input "Inactive" at bounding box center [126, 71] width 0 height 0
checkbox input "true"
click at [536, 46] on button "Save" at bounding box center [527, 47] width 44 height 12
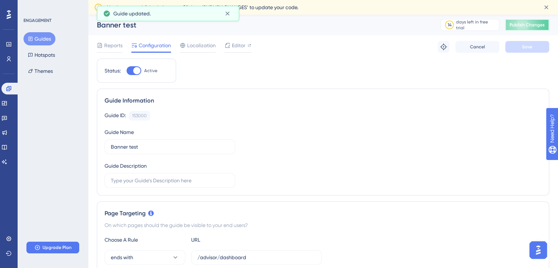
click at [530, 27] on span "Publish Changes" at bounding box center [526, 25] width 35 height 6
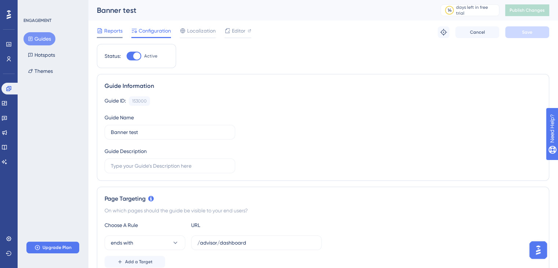
click at [117, 31] on span "Reports" at bounding box center [113, 30] width 18 height 9
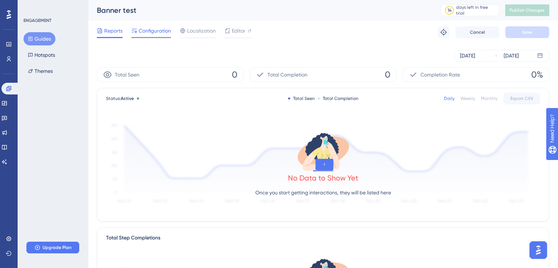
click at [161, 32] on span "Configuration" at bounding box center [155, 30] width 32 height 9
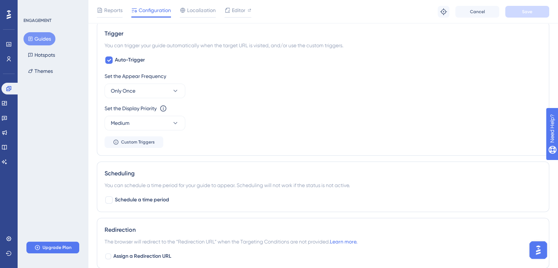
scroll to position [330, 0]
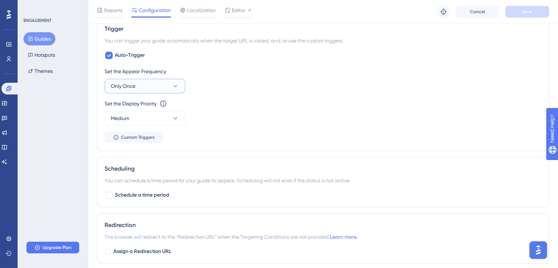
click at [178, 88] on icon at bounding box center [175, 86] width 7 height 7
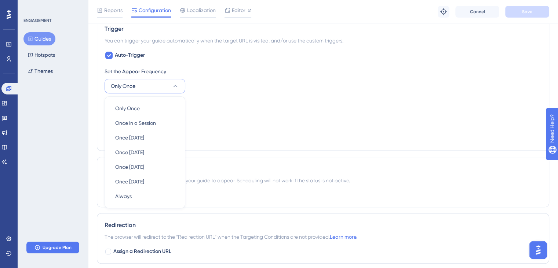
scroll to position [347, 0]
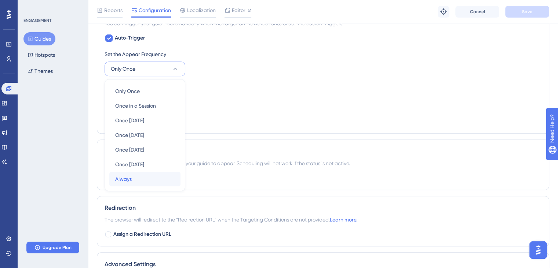
click at [147, 183] on div "Always Always" at bounding box center [144, 179] width 59 height 15
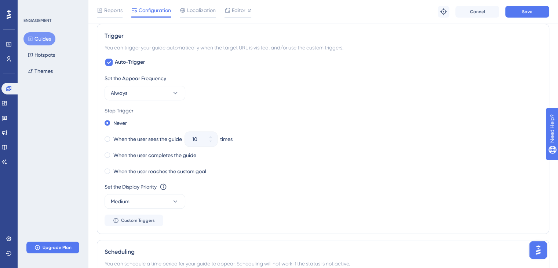
scroll to position [311, 0]
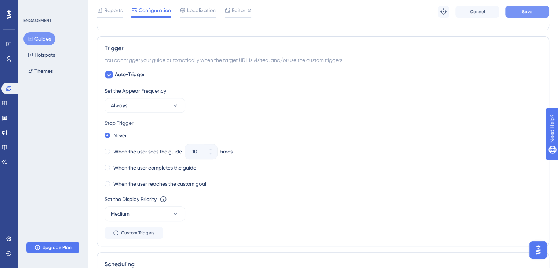
click at [529, 14] on span "Save" at bounding box center [527, 12] width 10 height 6
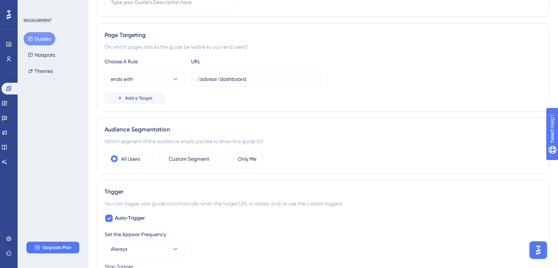
scroll to position [0, 0]
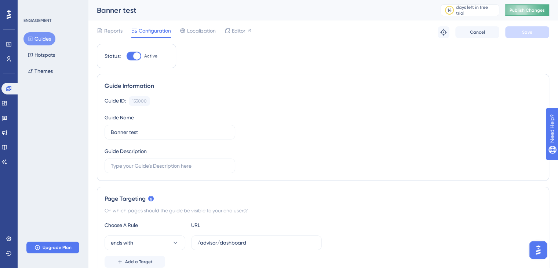
click at [532, 14] on button "Publish Changes" at bounding box center [527, 10] width 44 height 12
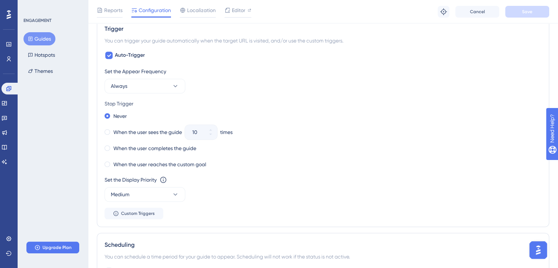
scroll to position [367, 0]
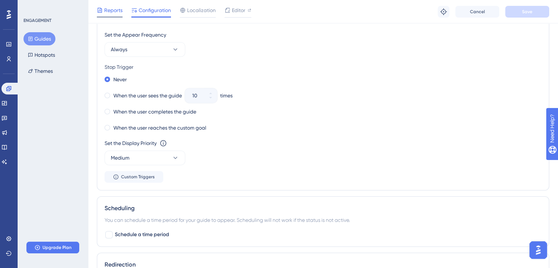
click at [110, 9] on span "Reports" at bounding box center [113, 10] width 18 height 9
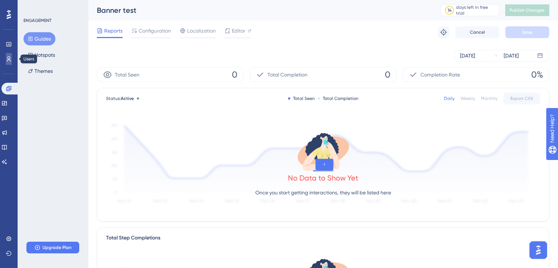
click at [10, 58] on icon at bounding box center [9, 59] width 6 height 6
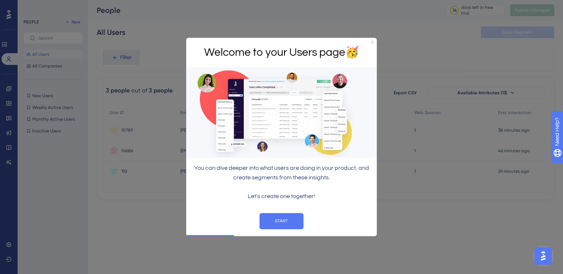
click at [373, 41] on icon "Close Preview" at bounding box center [372, 41] width 3 height 3
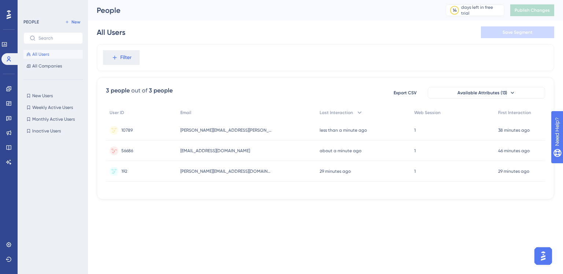
click at [127, 154] on div "56686 56686" at bounding box center [127, 150] width 12 height 21
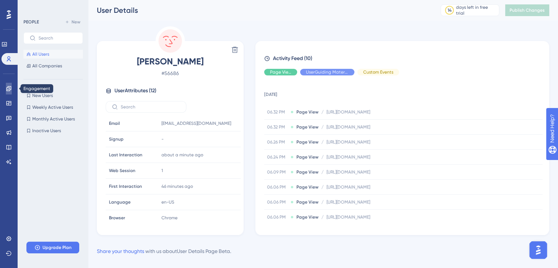
click at [11, 91] on icon at bounding box center [9, 89] width 6 height 6
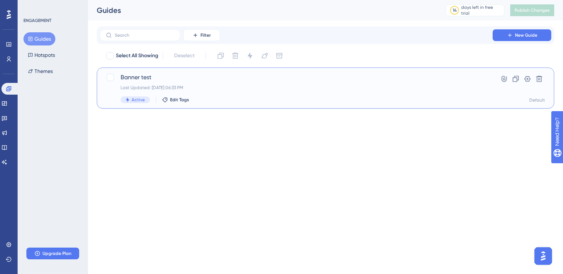
click at [183, 76] on span "Banner test" at bounding box center [296, 77] width 351 height 9
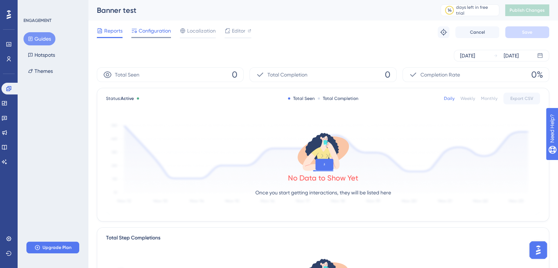
click at [147, 34] on span "Configuration" at bounding box center [155, 30] width 32 height 9
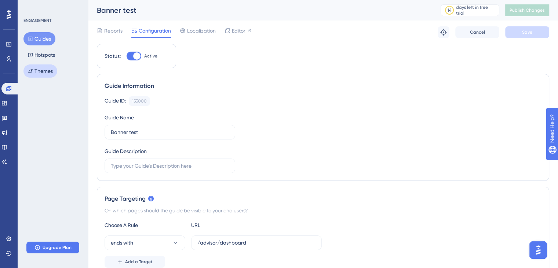
drag, startPoint x: 51, startPoint y: 72, endPoint x: 95, endPoint y: 81, distance: 45.6
click at [51, 72] on button "Themes" at bounding box center [40, 71] width 34 height 13
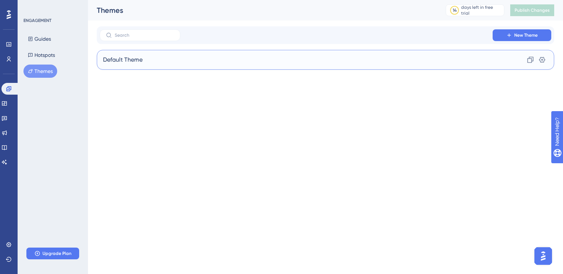
click at [133, 66] on div "Default Theme Clone Settings" at bounding box center [326, 60] width 458 height 20
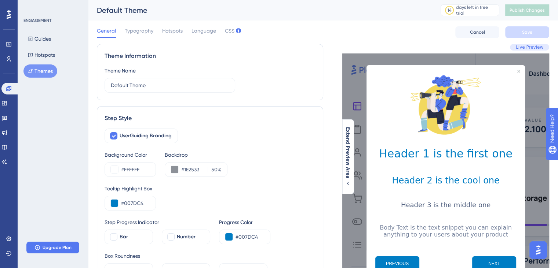
click at [221, 33] on div "General Typography Hotspots Language CSS" at bounding box center [166, 32] width 138 height 12
click at [227, 33] on span "CSS" at bounding box center [230, 30] width 10 height 9
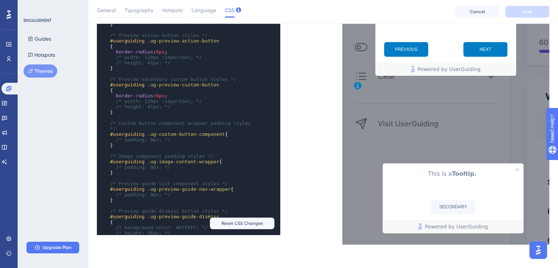
scroll to position [698, 0]
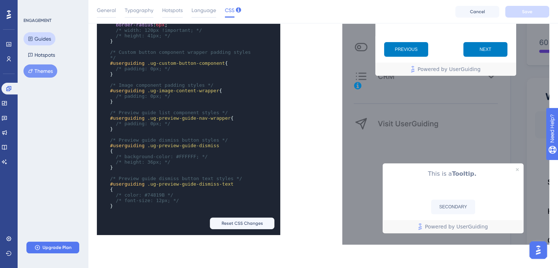
click at [39, 41] on button "Guides" at bounding box center [39, 38] width 32 height 13
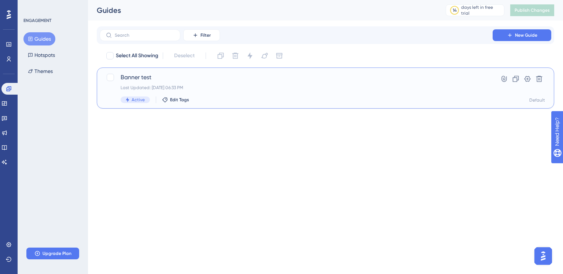
click at [156, 82] on div "Banner test Last Updated: Sep 29 2025, 06:33 PM Active Edit Tags" at bounding box center [296, 88] width 351 height 30
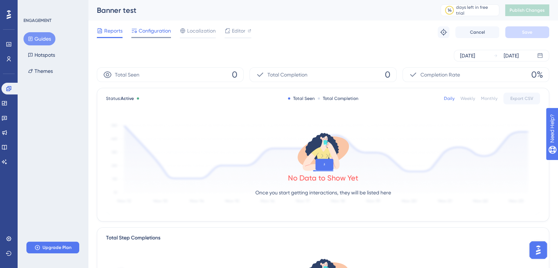
click at [152, 34] on span "Configuration" at bounding box center [155, 30] width 32 height 9
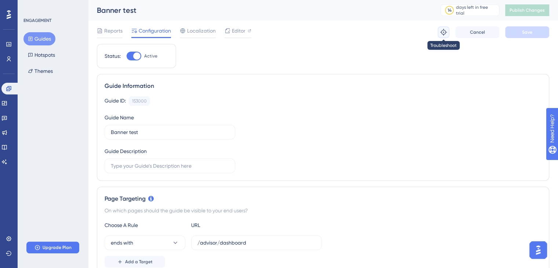
click at [443, 29] on icon at bounding box center [443, 32] width 7 height 7
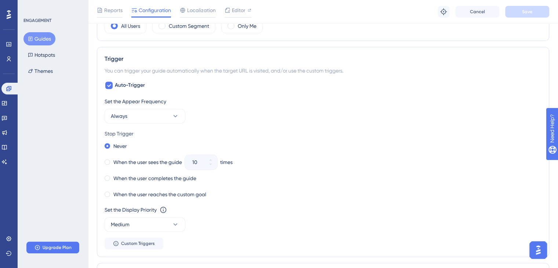
scroll to position [318, 0]
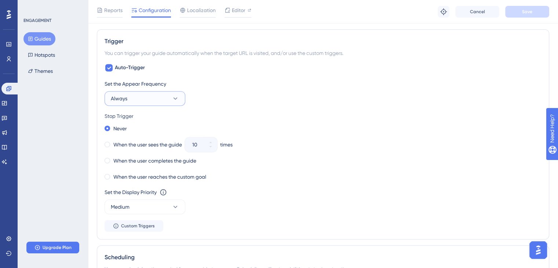
click at [178, 97] on icon at bounding box center [175, 98] width 7 height 7
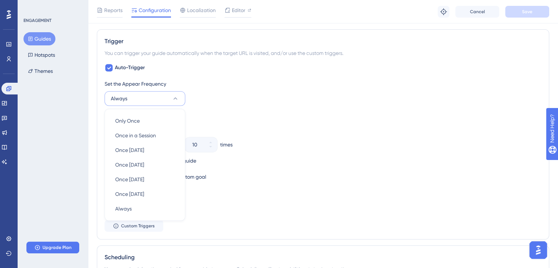
scroll to position [347, 0]
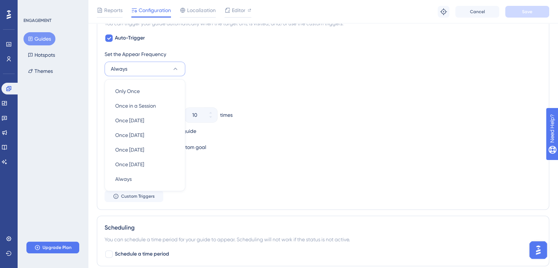
click at [256, 84] on div "Stop Trigger" at bounding box center [323, 86] width 437 height 9
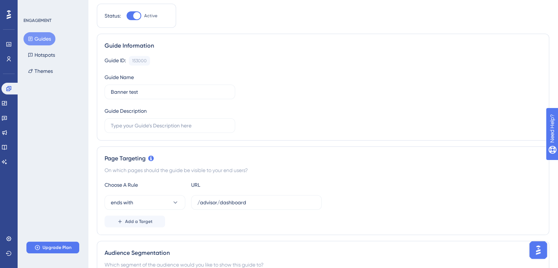
scroll to position [0, 0]
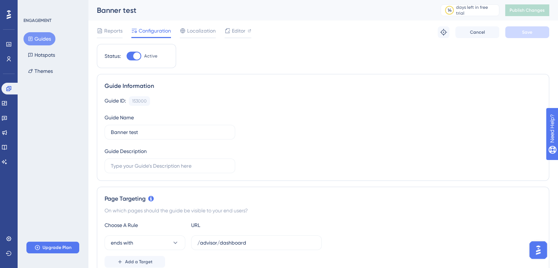
click at [130, 54] on div at bounding box center [134, 56] width 15 height 9
click at [127, 56] on input "Active" at bounding box center [126, 56] width 0 height 0
click at [536, 33] on button "Save" at bounding box center [527, 32] width 44 height 12
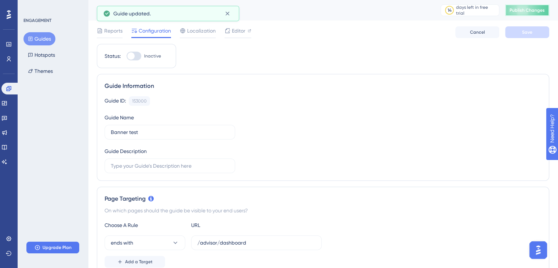
click at [530, 10] on span "Publish Changes" at bounding box center [526, 10] width 35 height 6
click at [138, 58] on div at bounding box center [134, 56] width 15 height 9
click at [127, 56] on input "Inactive" at bounding box center [126, 56] width 0 height 0
checkbox input "true"
click at [515, 33] on button "Save" at bounding box center [527, 32] width 44 height 12
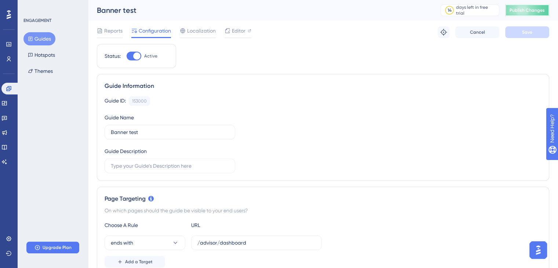
click at [536, 13] on button "Publish Changes" at bounding box center [527, 10] width 44 height 12
click at [443, 36] on icon at bounding box center [443, 32] width 7 height 7
click at [8, 57] on icon at bounding box center [9, 58] width 4 height 5
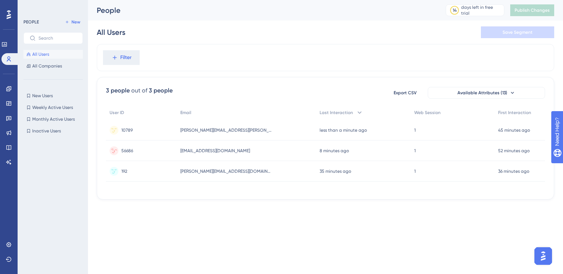
click at [126, 150] on span "56686" at bounding box center [127, 151] width 12 height 6
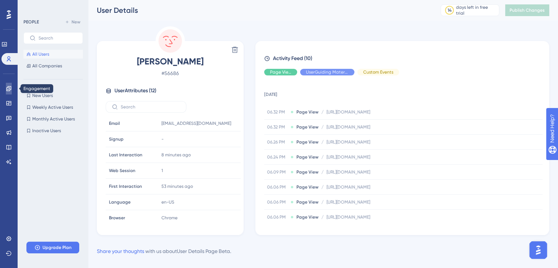
click at [10, 88] on icon at bounding box center [8, 88] width 5 height 5
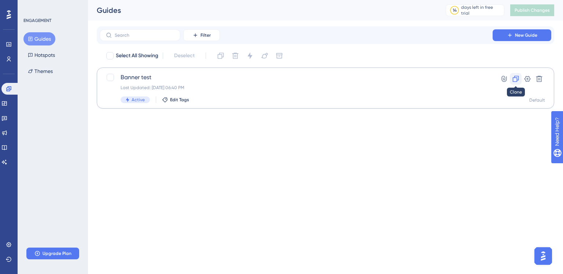
click at [518, 78] on icon at bounding box center [515, 78] width 7 height 7
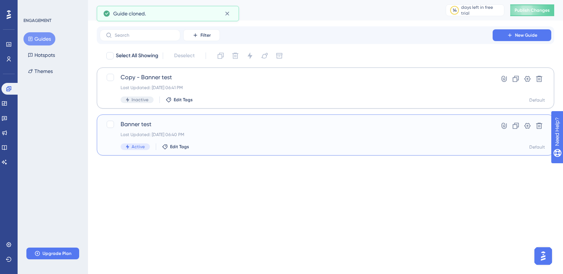
click at [331, 133] on div "Last Updated: Sep 29 2025, 06:40 PM" at bounding box center [296, 135] width 351 height 6
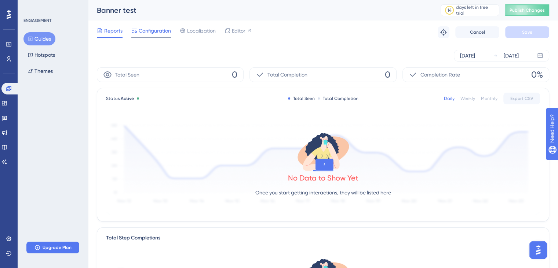
click at [141, 33] on span "Configuration" at bounding box center [155, 30] width 32 height 9
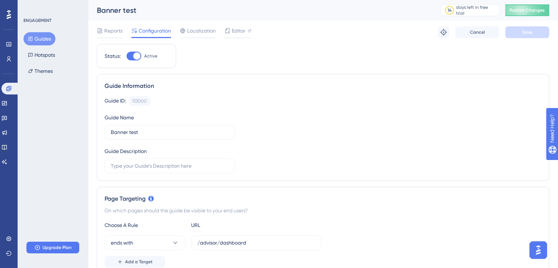
click at [138, 59] on div at bounding box center [136, 55] width 7 height 7
click at [127, 56] on input "Active" at bounding box center [126, 56] width 0 height 0
checkbox input "false"
click at [532, 30] on button "Save" at bounding box center [527, 32] width 44 height 12
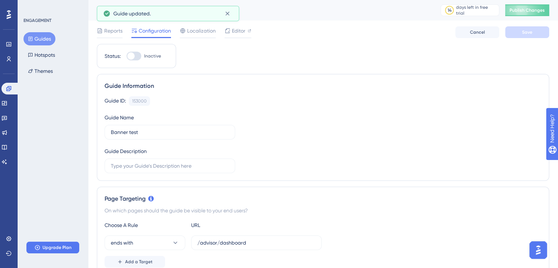
click at [44, 41] on button "Guides" at bounding box center [39, 38] width 32 height 13
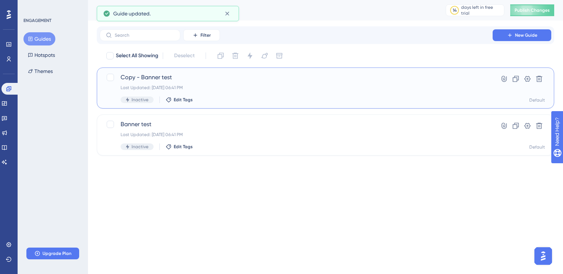
click at [153, 75] on span "Copy - Banner test" at bounding box center [296, 77] width 351 height 9
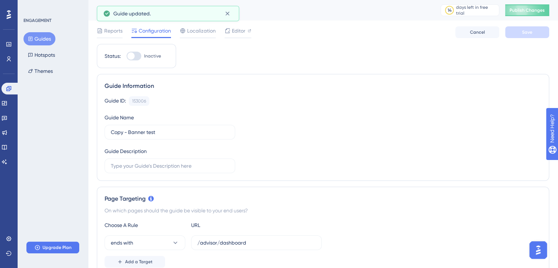
click at [138, 56] on div at bounding box center [134, 56] width 15 height 9
click at [127, 56] on input "Inactive" at bounding box center [126, 56] width 0 height 0
click at [531, 35] on button "Save" at bounding box center [527, 32] width 44 height 12
click at [534, 10] on button "Publish Changes" at bounding box center [527, 10] width 44 height 12
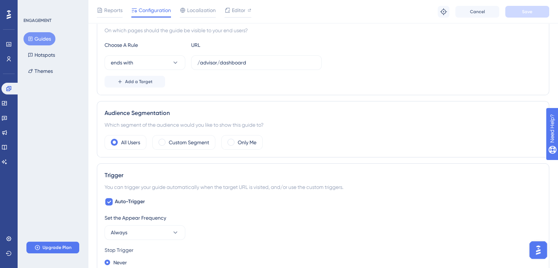
scroll to position [257, 0]
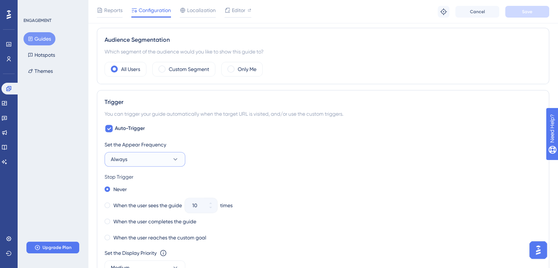
click at [170, 158] on button "Always" at bounding box center [145, 159] width 81 height 15
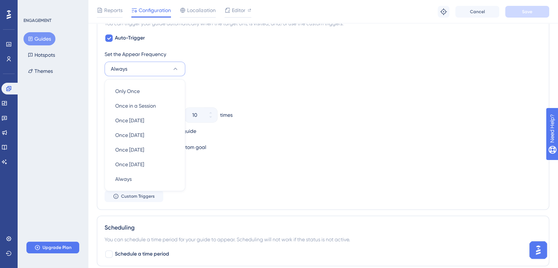
click at [213, 89] on div "Stop Trigger" at bounding box center [323, 86] width 437 height 9
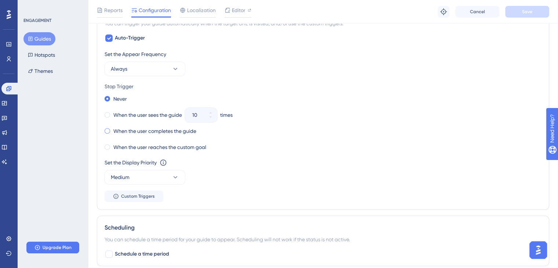
click at [176, 132] on label "When the user completes the guide" at bounding box center [154, 131] width 83 height 9
click at [530, 12] on span "Save" at bounding box center [527, 12] width 10 height 6
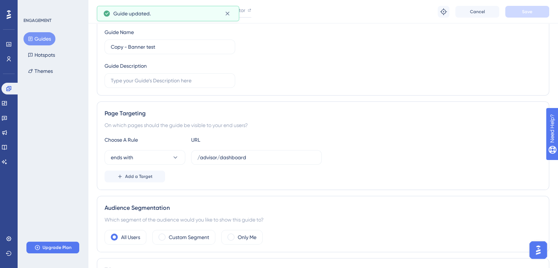
scroll to position [0, 0]
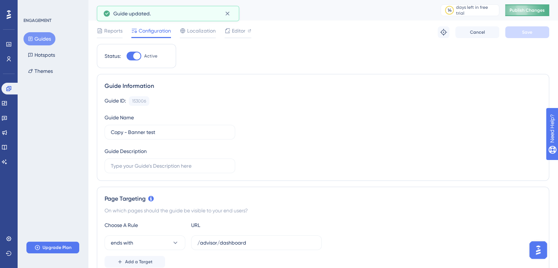
click at [532, 9] on span "Publish Changes" at bounding box center [526, 10] width 35 height 6
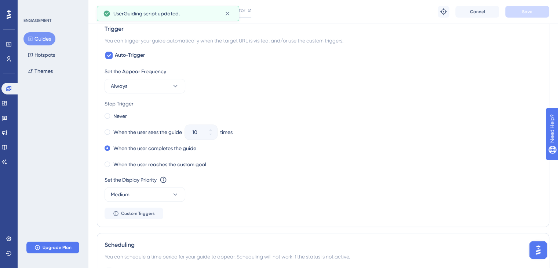
scroll to position [367, 0]
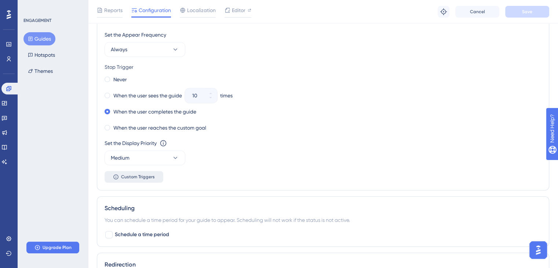
click at [144, 178] on span "Custom Triggers" at bounding box center [138, 177] width 34 height 6
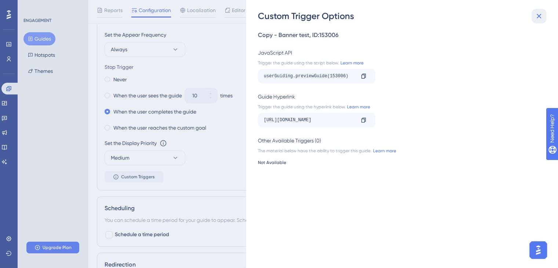
click at [536, 11] on button at bounding box center [538, 16] width 15 height 15
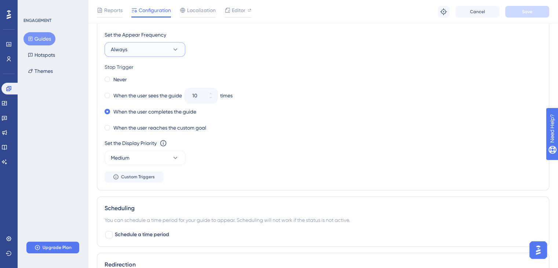
click at [175, 53] on button "Always" at bounding box center [145, 49] width 81 height 15
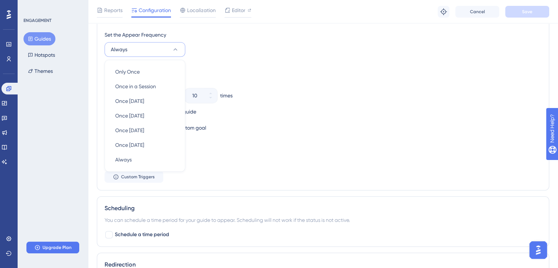
scroll to position [347, 0]
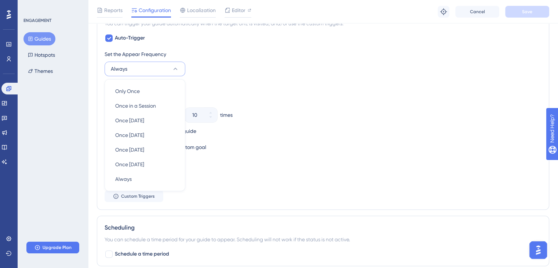
click at [279, 88] on div "Stop Trigger" at bounding box center [323, 86] width 437 height 9
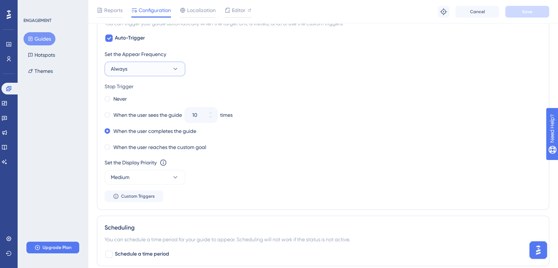
click at [160, 68] on button "Always" at bounding box center [145, 69] width 81 height 15
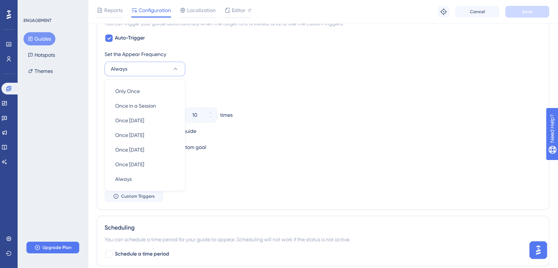
click at [337, 96] on div "Never" at bounding box center [323, 99] width 437 height 10
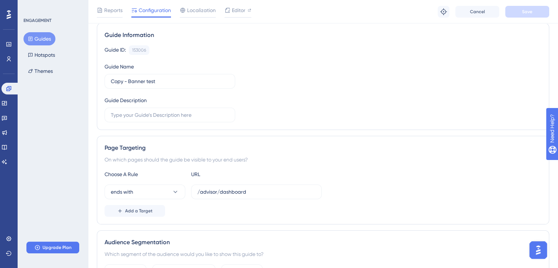
scroll to position [0, 0]
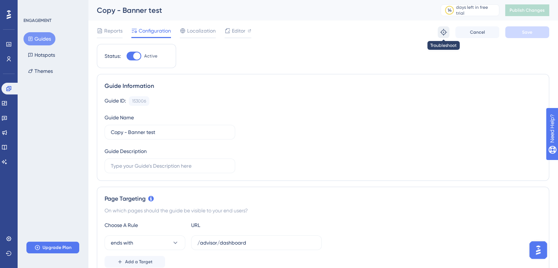
click at [446, 33] on icon at bounding box center [443, 32] width 7 height 7
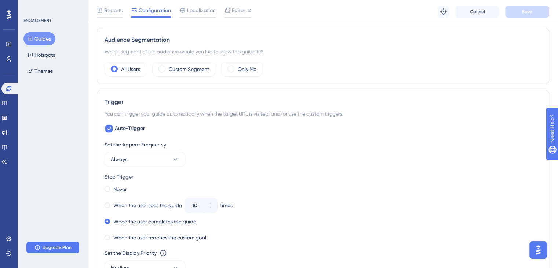
scroll to position [330, 0]
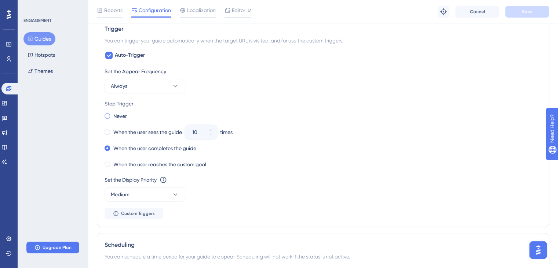
click at [111, 116] on div "Never" at bounding box center [116, 116] width 22 height 10
click at [536, 17] on button "Save" at bounding box center [527, 12] width 44 height 12
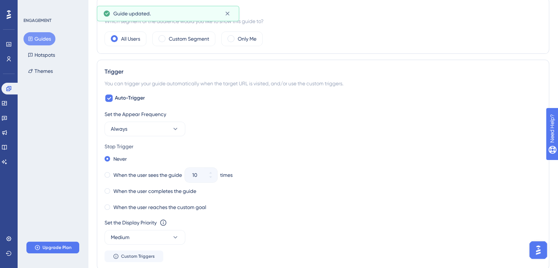
scroll to position [0, 0]
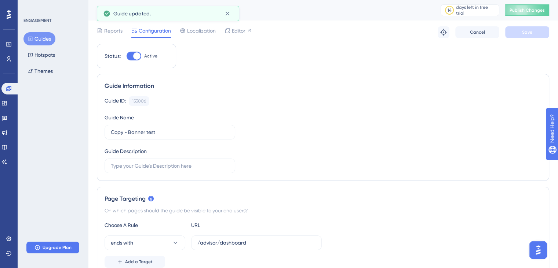
click at [536, 3] on div "Copy - Banner test 14 days left in free trial Click to see upgrade options Publ…" at bounding box center [323, 10] width 470 height 21
click at [536, 7] on span "Publish Changes" at bounding box center [526, 10] width 35 height 6
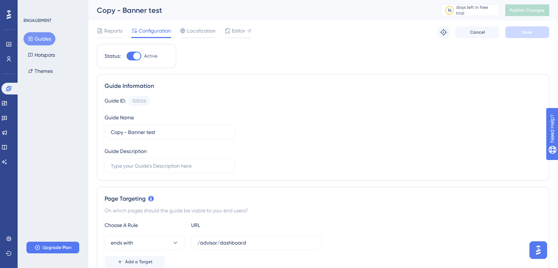
click at [134, 59] on div at bounding box center [136, 55] width 7 height 7
click at [127, 56] on input "Active" at bounding box center [126, 56] width 0 height 0
checkbox input "false"
click at [525, 30] on span "Save" at bounding box center [527, 32] width 10 height 6
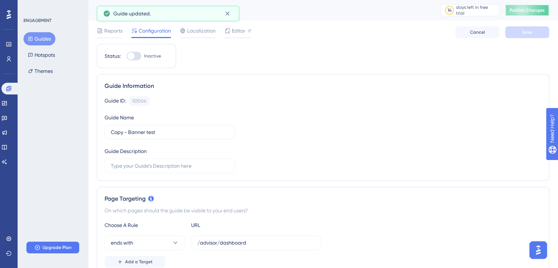
click at [535, 11] on span "Publish Changes" at bounding box center [526, 10] width 35 height 6
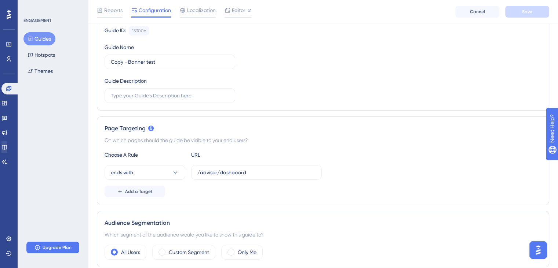
scroll to position [110, 0]
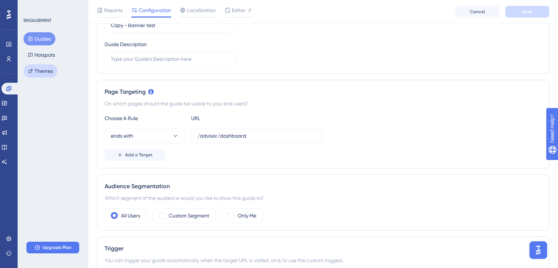
click at [44, 72] on button "Themes" at bounding box center [40, 71] width 34 height 13
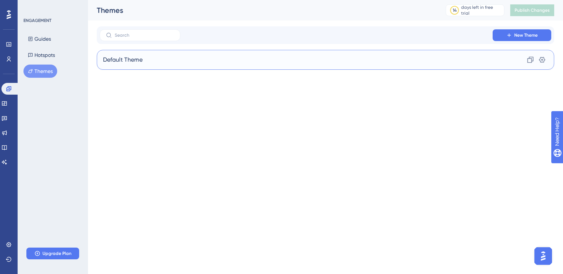
click at [189, 63] on div "Default Theme Clone Settings" at bounding box center [326, 60] width 458 height 20
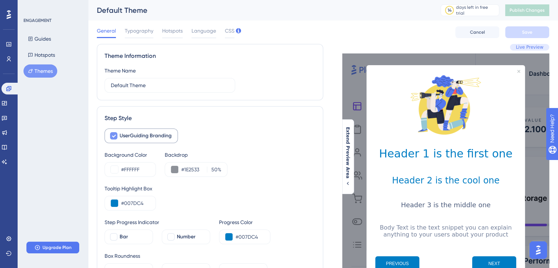
click at [148, 135] on span "UserGuiding Branding" at bounding box center [146, 136] width 52 height 9
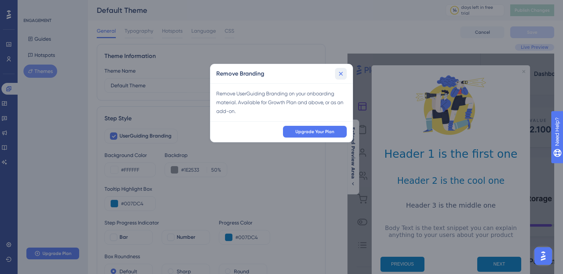
click at [342, 74] on icon at bounding box center [340, 73] width 7 height 7
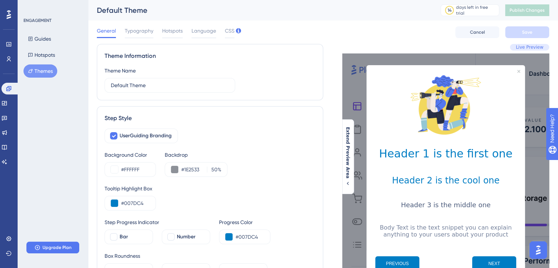
scroll to position [37, 0]
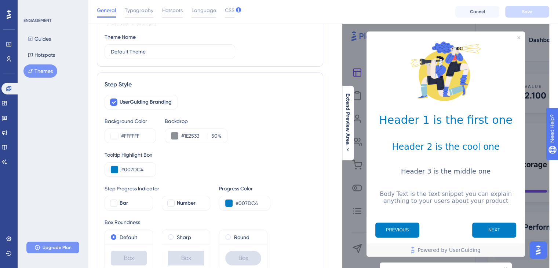
click at [56, 248] on span "Upgrade Plan" at bounding box center [57, 248] width 29 height 6
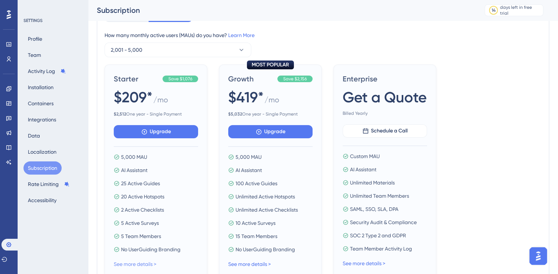
scroll to position [59, 0]
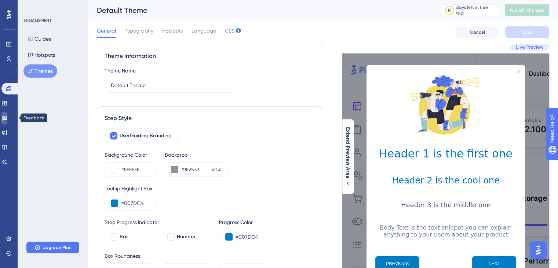
drag, startPoint x: 10, startPoint y: 118, endPoint x: 276, endPoint y: 0, distance: 291.1
click at [7, 118] on icon at bounding box center [4, 118] width 6 height 6
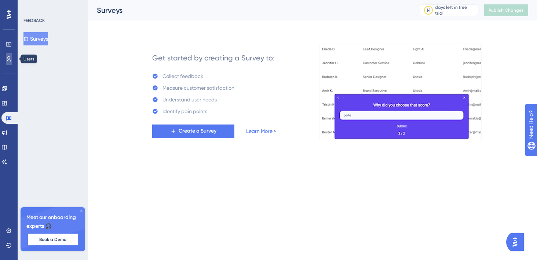
click at [9, 58] on icon at bounding box center [9, 59] width 6 height 6
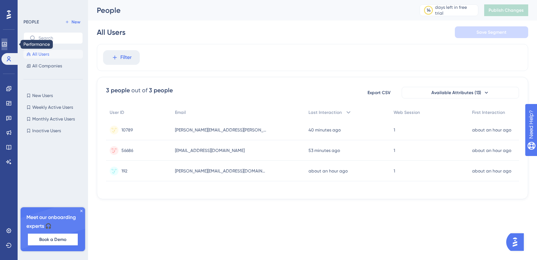
click at [7, 43] on icon at bounding box center [4, 44] width 6 height 6
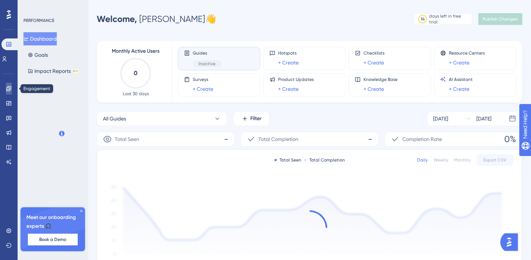
click at [9, 89] on icon at bounding box center [9, 89] width 6 height 6
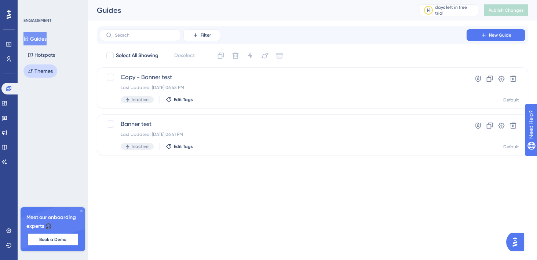
click at [45, 72] on button "Themes" at bounding box center [40, 71] width 34 height 13
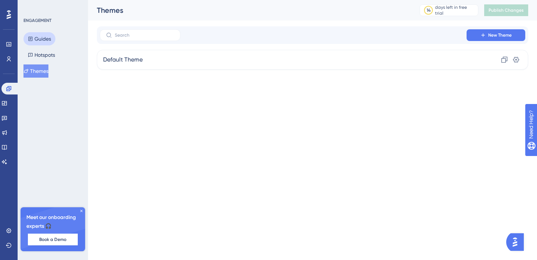
click at [45, 40] on button "Guides" at bounding box center [39, 38] width 32 height 13
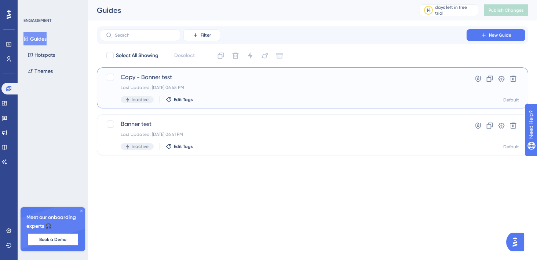
click at [215, 87] on div "Last Updated: Sep 29 2025, 06:45 PM" at bounding box center [283, 88] width 325 height 6
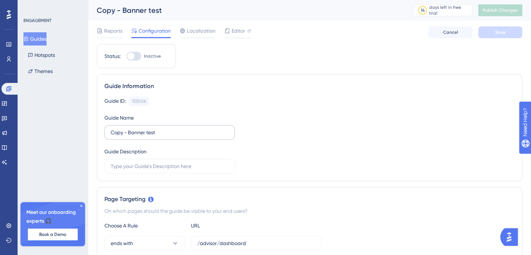
scroll to position [147, 0]
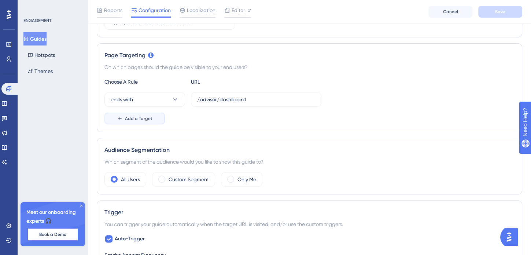
click at [146, 118] on span "Add a Target" at bounding box center [139, 119] width 28 height 6
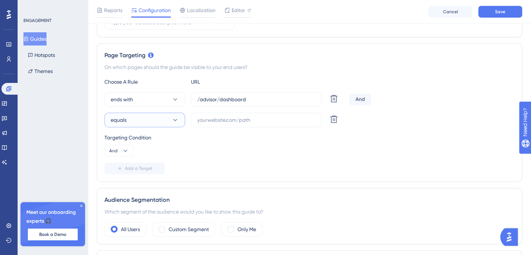
click at [179, 118] on icon at bounding box center [175, 119] width 7 height 7
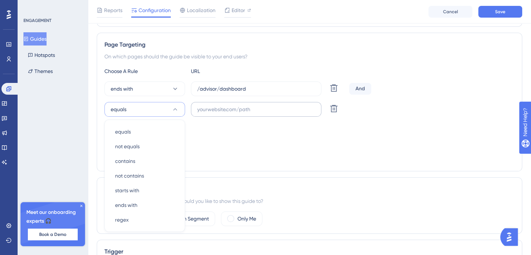
scroll to position [132, 0]
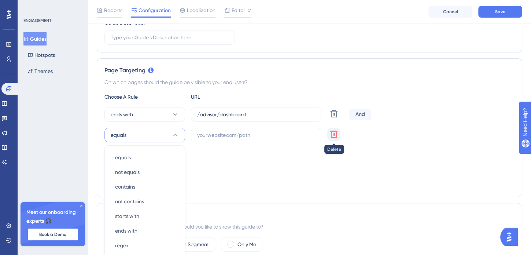
click at [338, 131] on button at bounding box center [333, 134] width 13 height 13
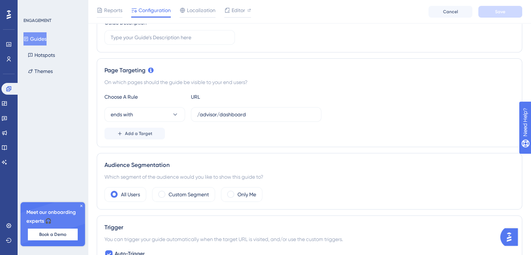
scroll to position [168, 0]
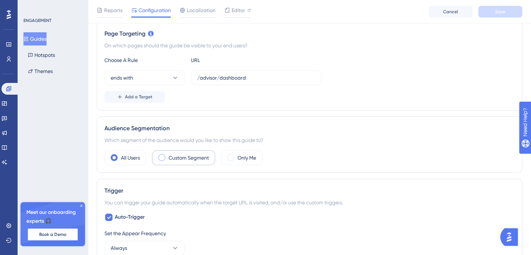
click at [173, 153] on label "Custom Segment" at bounding box center [189, 157] width 40 height 9
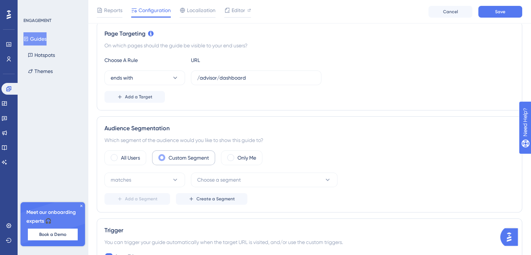
scroll to position [242, 0]
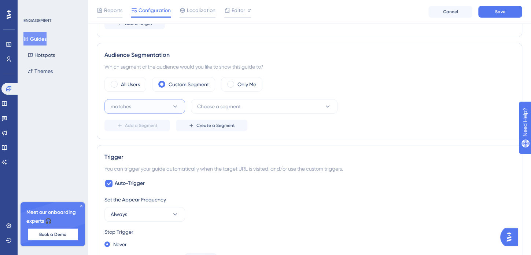
click at [177, 106] on icon at bounding box center [175, 106] width 7 height 7
click at [268, 142] on div "Status: Inactive Guide Information Guide ID: 153006 Copy Guide Name Copy - Bann…" at bounding box center [310, 193] width 426 height 777
click at [238, 109] on span "Choose a segment" at bounding box center [219, 106] width 44 height 9
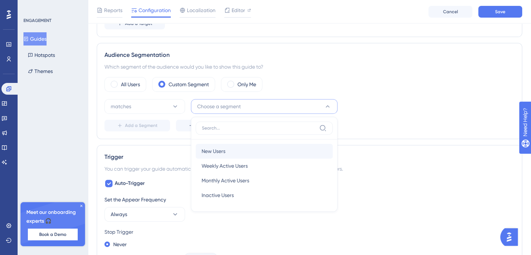
scroll to position [277, 0]
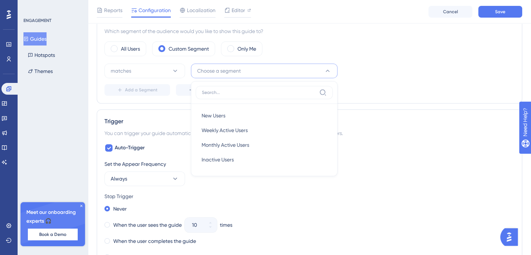
click at [368, 90] on div "Add a Segment Create a Segment" at bounding box center [310, 90] width 410 height 12
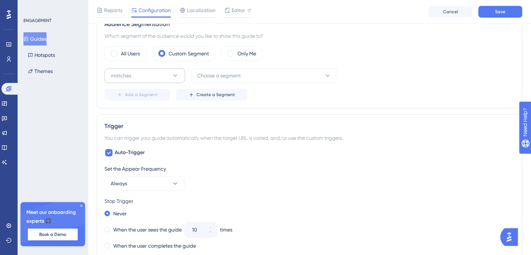
scroll to position [241, 0]
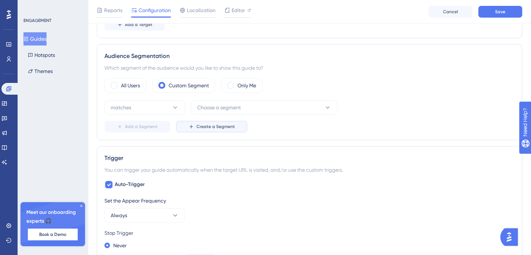
click at [202, 125] on span "Create a Segment" at bounding box center [216, 127] width 39 height 6
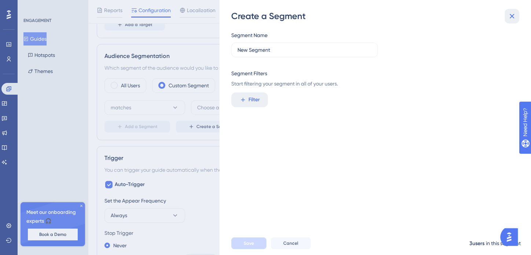
click at [509, 15] on icon at bounding box center [512, 16] width 9 height 9
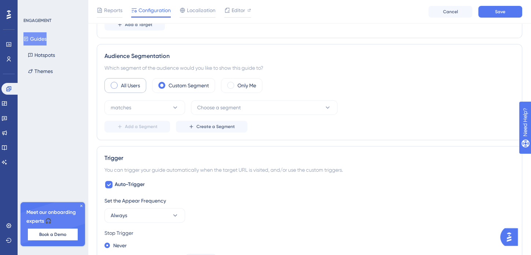
click at [124, 87] on label "All Users" at bounding box center [130, 85] width 19 height 9
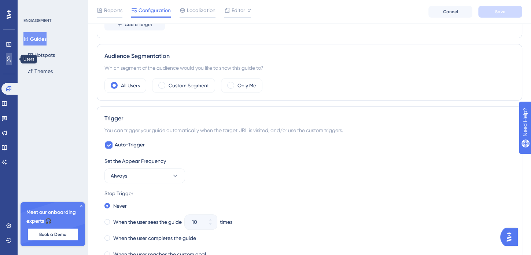
click at [9, 62] on link at bounding box center [9, 59] width 6 height 12
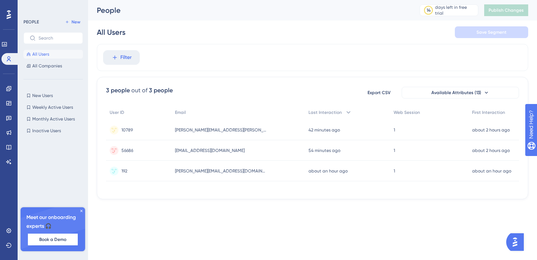
click at [82, 210] on icon at bounding box center [81, 211] width 4 height 4
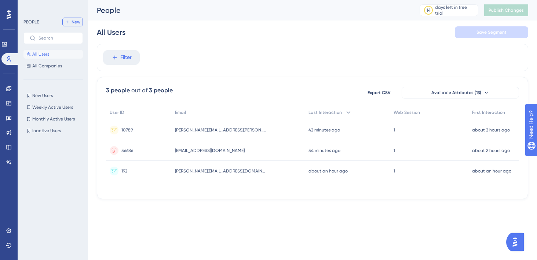
click at [72, 20] on span "New" at bounding box center [76, 22] width 9 height 6
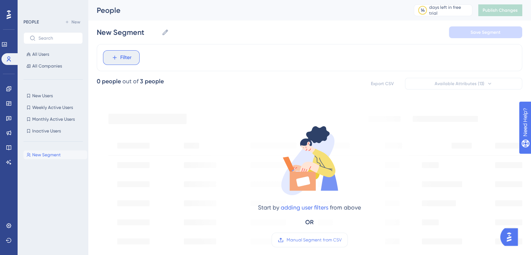
click at [119, 61] on button "Filter" at bounding box center [121, 57] width 37 height 15
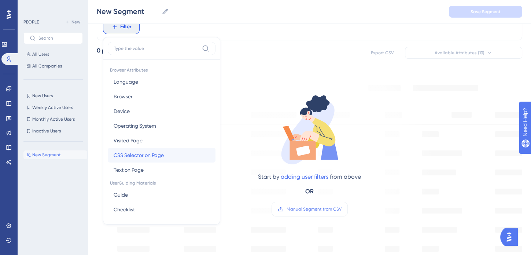
click at [148, 159] on span "CSS Selector on Page" at bounding box center [139, 155] width 50 height 9
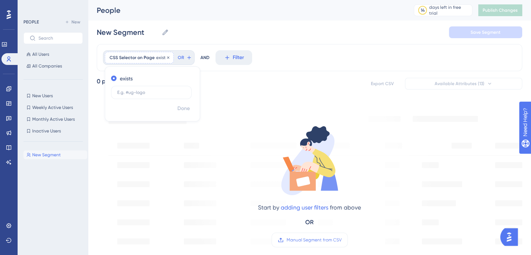
click at [154, 62] on div "CSS Selector on Page exists Remove" at bounding box center [139, 58] width 69 height 12
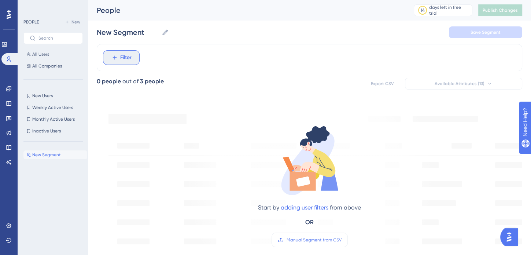
click at [118, 58] on button "Filter" at bounding box center [121, 57] width 37 height 15
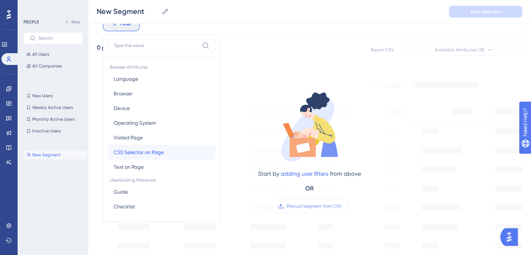
click at [154, 156] on span "CSS Selector on Page" at bounding box center [139, 152] width 50 height 9
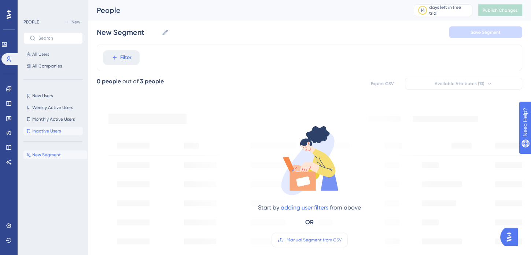
click at [43, 129] on span "Inactive Users" at bounding box center [46, 131] width 29 height 6
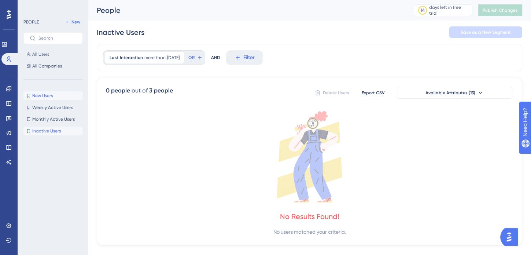
click at [45, 96] on span "New Users" at bounding box center [42, 96] width 21 height 6
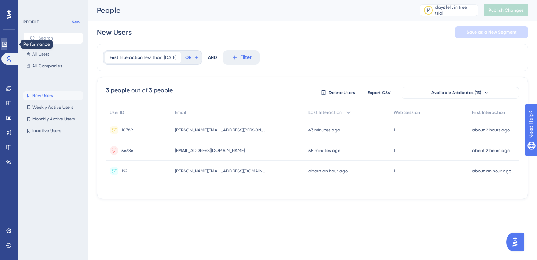
click at [7, 43] on icon at bounding box center [4, 44] width 5 height 4
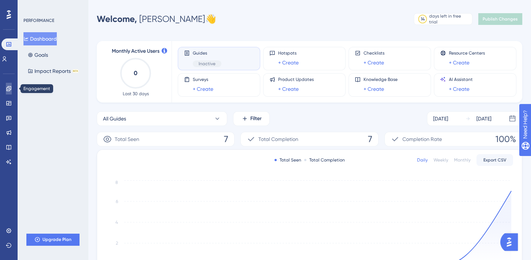
click at [9, 84] on link at bounding box center [9, 89] width 6 height 12
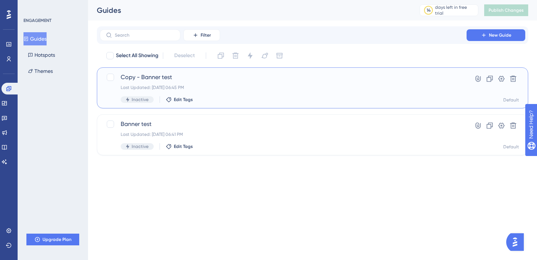
click at [165, 87] on div "Last Updated: Sep 29 2025, 06:45 PM" at bounding box center [283, 88] width 325 height 6
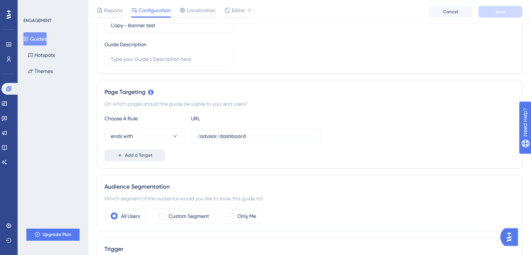
scroll to position [183, 0]
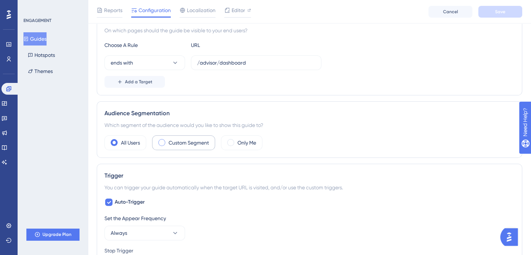
click at [189, 142] on label "Custom Segment" at bounding box center [189, 142] width 40 height 9
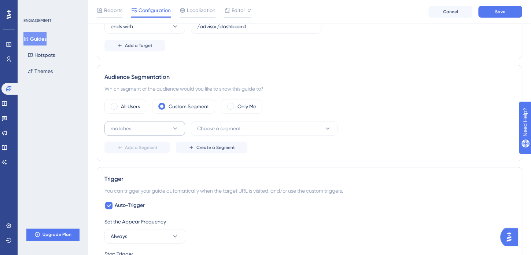
scroll to position [220, 0]
click at [203, 147] on span "Create a Segment" at bounding box center [216, 147] width 39 height 6
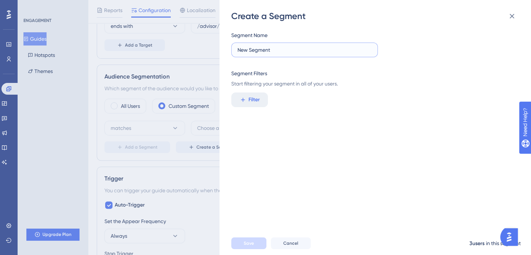
drag, startPoint x: 281, startPoint y: 49, endPoint x: 217, endPoint y: 44, distance: 64.3
click at [217, 44] on div "Create a Segment Segment Name New Segment Segment Filters Start filtering your …" at bounding box center [265, 127] width 531 height 255
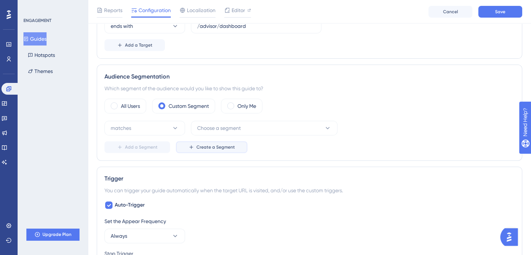
click at [207, 145] on span "Create a Segment" at bounding box center [216, 147] width 39 height 6
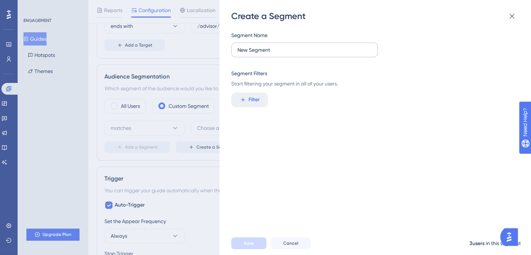
click at [277, 55] on label "New Segment" at bounding box center [304, 50] width 147 height 15
click at [277, 54] on input "New Segment" at bounding box center [305, 50] width 134 height 8
click at [277, 55] on label "New Segment" at bounding box center [304, 50] width 147 height 15
click at [277, 54] on input "New Segment" at bounding box center [305, 50] width 134 height 8
click at [261, 50] on input "New Segment" at bounding box center [305, 50] width 134 height 8
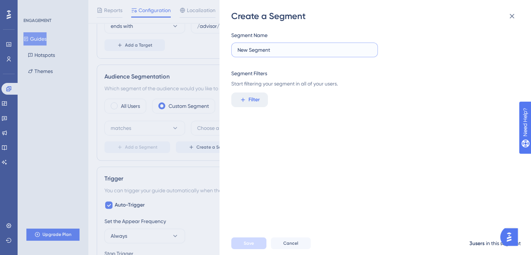
click at [261, 50] on input "New Segment" at bounding box center [305, 50] width 134 height 8
type input "new navigation"
click at [258, 96] on span "Filter" at bounding box center [254, 99] width 11 height 9
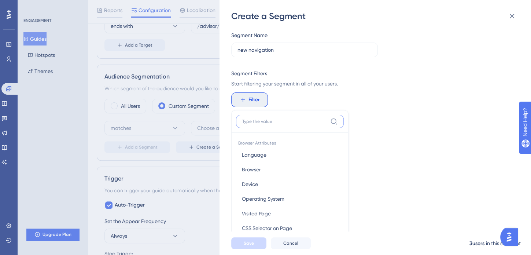
scroll to position [54, 0]
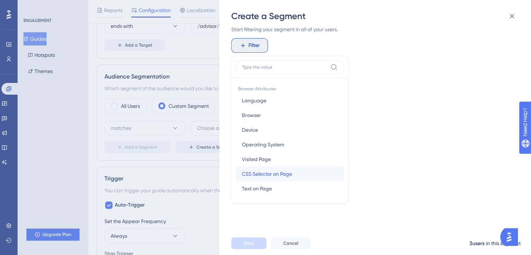
click at [261, 169] on span "CSS Selector on Page" at bounding box center [267, 173] width 50 height 9
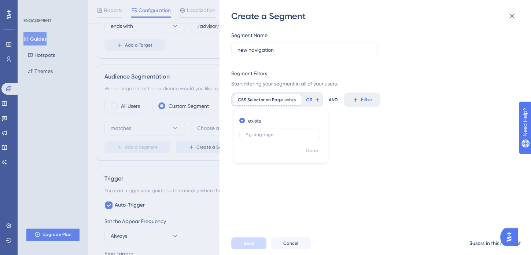
scroll to position [0, 0]
type input "#nav-sidebar"
click at [311, 150] on span "Done" at bounding box center [312, 150] width 12 height 9
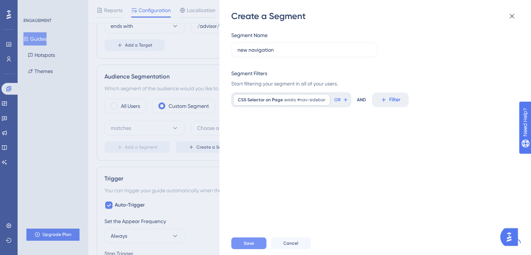
click at [244, 246] on span "Save" at bounding box center [249, 243] width 10 height 6
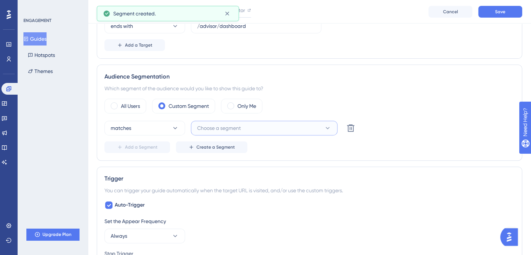
click at [233, 126] on span "Choose a segment" at bounding box center [219, 128] width 44 height 9
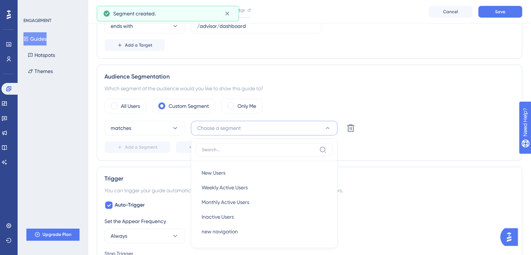
scroll to position [285, 0]
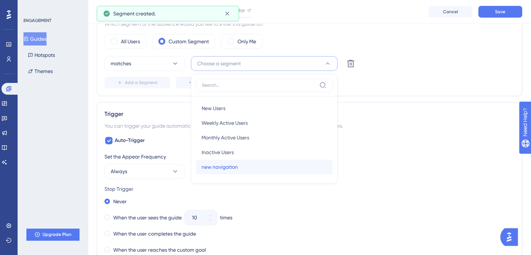
click at [234, 162] on span "new navigation" at bounding box center [220, 166] width 36 height 9
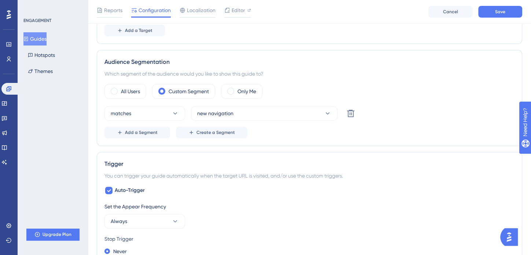
scroll to position [211, 0]
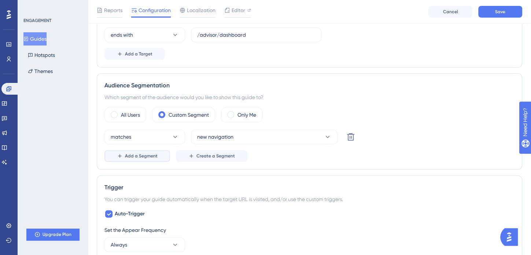
click at [155, 156] on span "Add a Segment" at bounding box center [141, 156] width 33 height 6
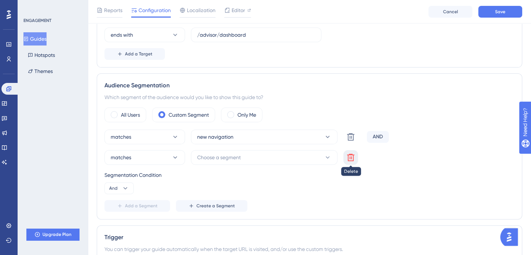
click at [349, 151] on button at bounding box center [351, 157] width 15 height 15
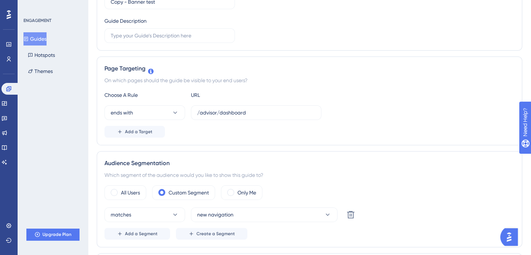
scroll to position [0, 0]
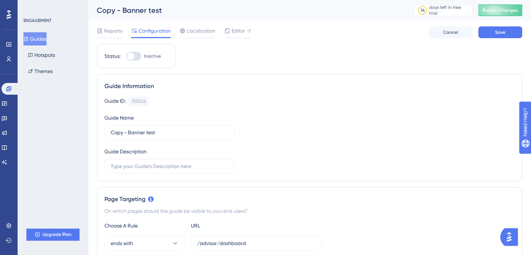
click at [136, 54] on div at bounding box center [134, 56] width 15 height 9
click at [127, 56] on input "Inactive" at bounding box center [126, 56] width 0 height 0
click at [491, 34] on button "Save" at bounding box center [501, 32] width 44 height 12
click at [132, 55] on div at bounding box center [134, 56] width 15 height 9
click at [127, 56] on input "Active" at bounding box center [126, 56] width 0 height 0
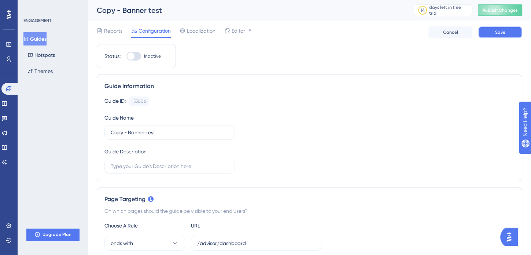
click at [507, 31] on button "Save" at bounding box center [501, 32] width 44 height 12
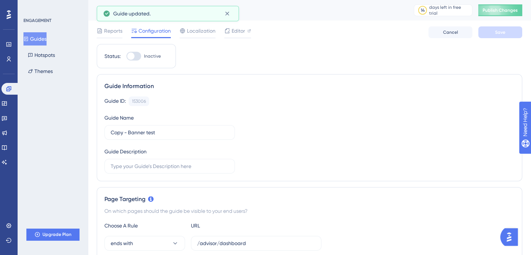
click at [135, 50] on div "Status: Inactive" at bounding box center [136, 56] width 79 height 24
click at [136, 55] on div at bounding box center [134, 56] width 15 height 9
click at [127, 56] on input "Inactive" at bounding box center [126, 56] width 0 height 0
checkbox input "true"
click at [496, 32] on span "Save" at bounding box center [500, 32] width 10 height 6
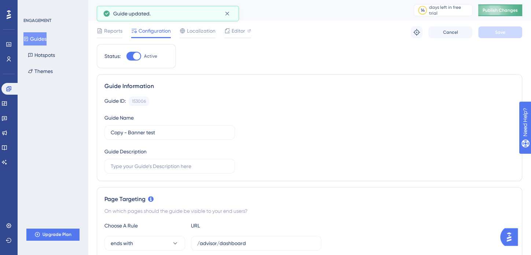
click at [507, 12] on span "Publish Changes" at bounding box center [500, 10] width 35 height 6
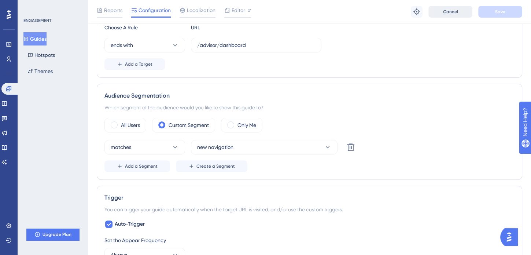
scroll to position [37, 0]
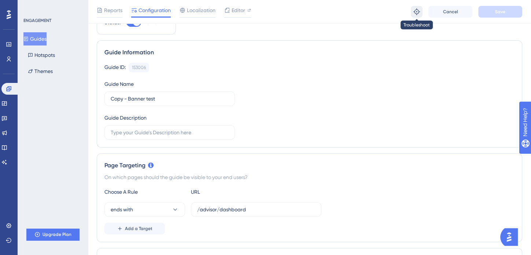
click at [415, 13] on icon at bounding box center [417, 11] width 7 height 7
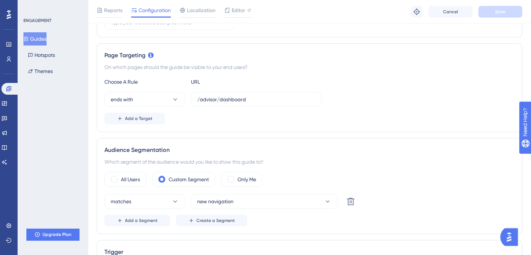
scroll to position [257, 0]
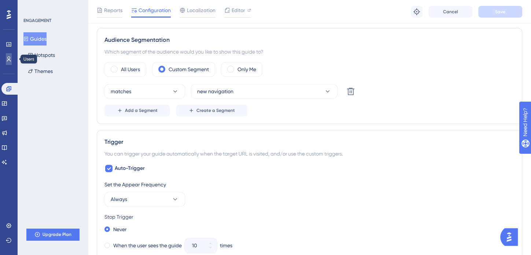
click at [7, 57] on icon at bounding box center [9, 59] width 6 height 6
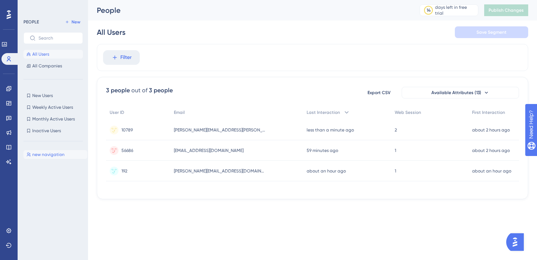
click at [62, 157] on span "new navigation" at bounding box center [48, 155] width 32 height 6
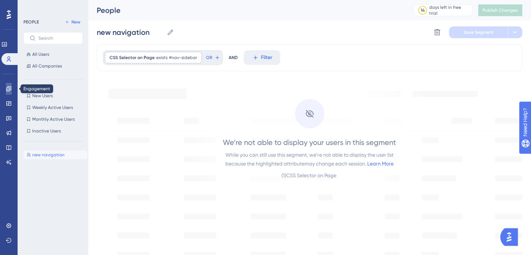
click at [10, 87] on icon at bounding box center [9, 89] width 6 height 6
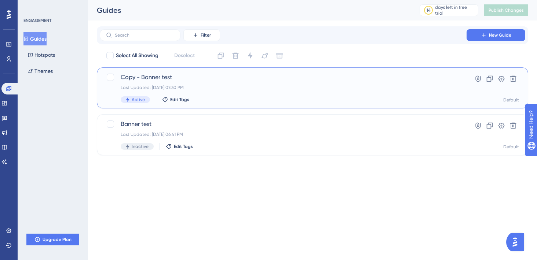
click at [229, 91] on div "Copy - Banner test Last Updated: Sep 29 2025, 07:30 PM Active Edit Tags" at bounding box center [283, 88] width 325 height 30
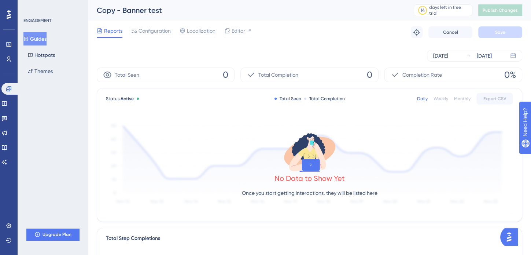
click at [153, 39] on div "Reports Configuration Localization Editor Troubleshoot Cancel Save" at bounding box center [310, 32] width 426 height 23
click at [160, 32] on span "Configuration" at bounding box center [155, 30] width 32 height 9
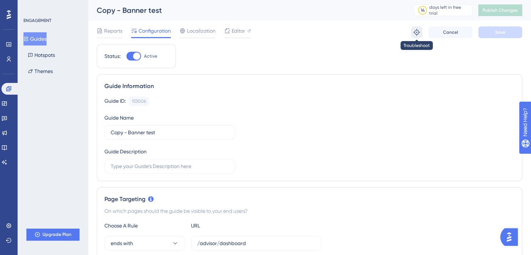
click at [418, 33] on icon at bounding box center [416, 32] width 7 height 7
click at [135, 58] on div at bounding box center [136, 55] width 7 height 7
click at [127, 56] on input "Active" at bounding box center [126, 56] width 0 height 0
checkbox input "false"
click at [502, 33] on span "Save" at bounding box center [500, 32] width 10 height 6
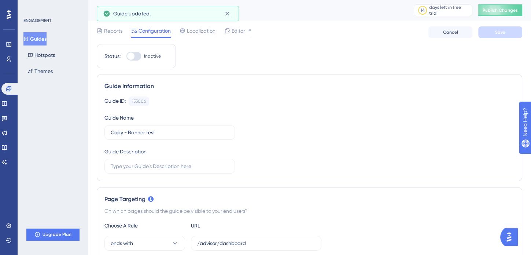
click at [36, 41] on button "Guides" at bounding box center [34, 38] width 23 height 13
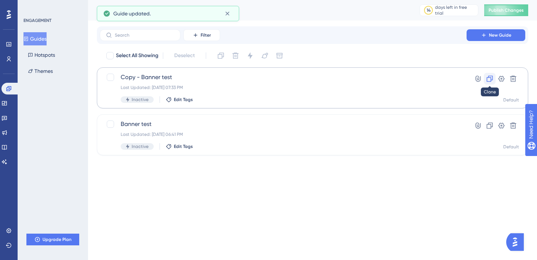
click at [492, 79] on icon at bounding box center [489, 78] width 7 height 7
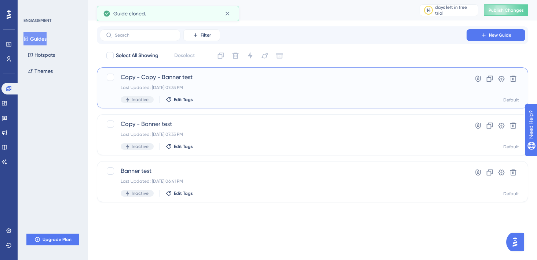
click at [193, 80] on span "Copy - Copy - Banner test" at bounding box center [283, 77] width 325 height 9
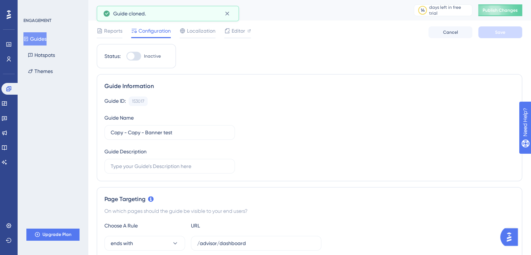
click at [135, 54] on div at bounding box center [134, 56] width 15 height 9
click at [127, 56] on input "Inactive" at bounding box center [126, 56] width 0 height 0
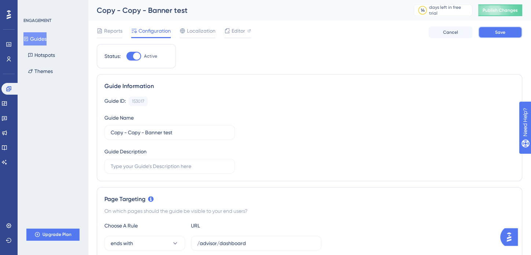
click at [499, 30] on span "Save" at bounding box center [500, 32] width 10 height 6
click at [499, 11] on span "Publish Changes" at bounding box center [500, 10] width 35 height 6
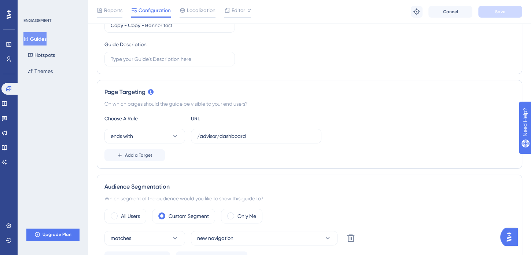
scroll to position [147, 0]
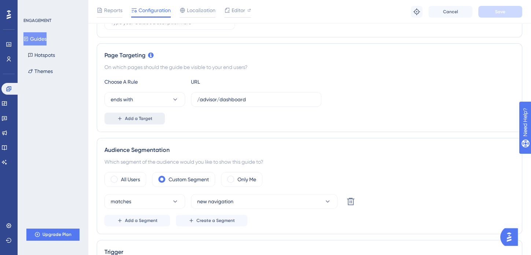
click at [144, 120] on span "Add a Target" at bounding box center [139, 119] width 28 height 6
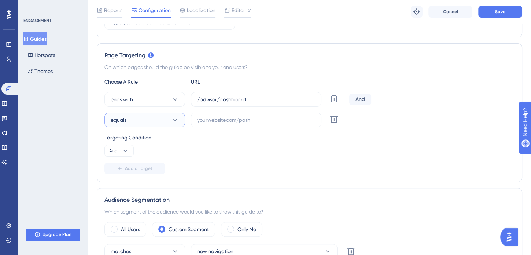
click at [168, 120] on button "equals" at bounding box center [145, 120] width 81 height 15
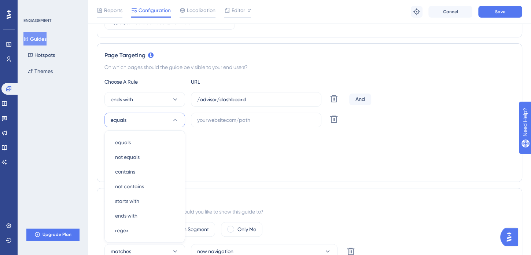
scroll to position [205, 0]
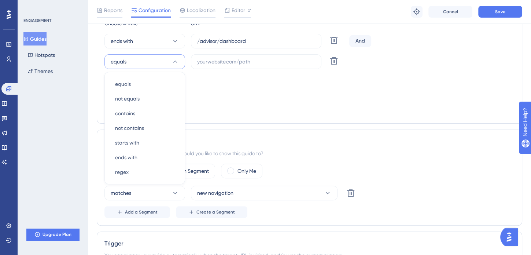
click at [272, 127] on div "Status: Active Guide Information Guide ID: 153017 Copy Guide Name Copy - Copy -…" at bounding box center [310, 255] width 426 height 826
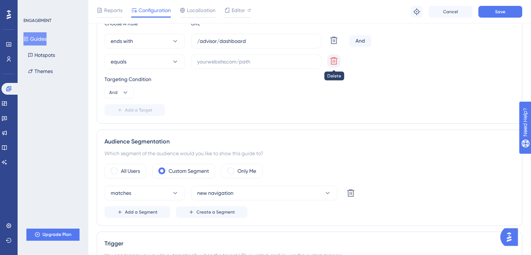
click at [336, 60] on icon at bounding box center [333, 60] width 7 height 7
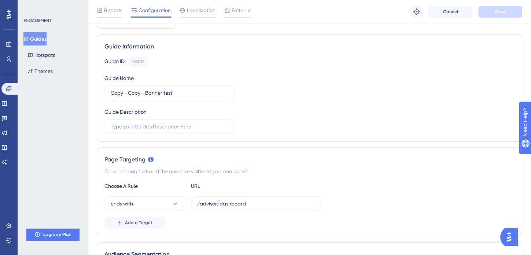
scroll to position [0, 0]
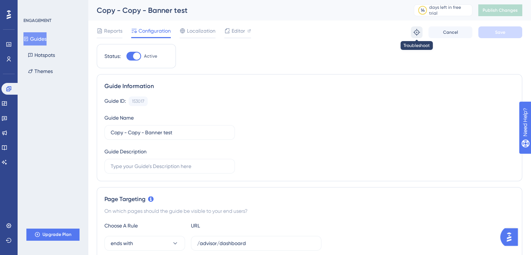
click at [422, 29] on button at bounding box center [417, 32] width 12 height 12
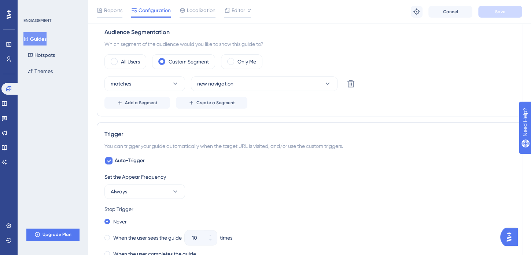
scroll to position [220, 0]
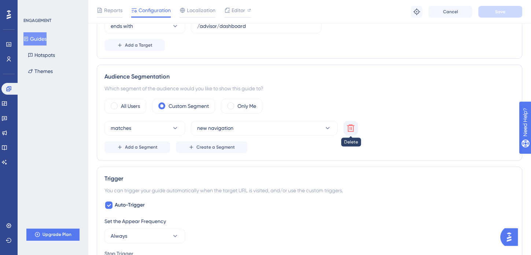
click at [350, 127] on icon at bounding box center [350, 127] width 7 height 7
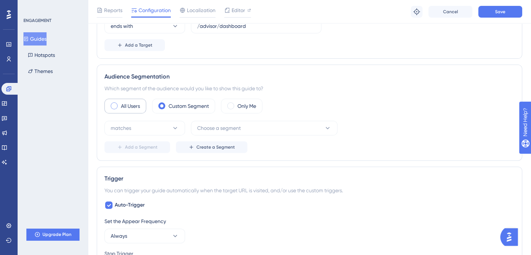
click at [122, 106] on label "All Users" at bounding box center [130, 106] width 19 height 9
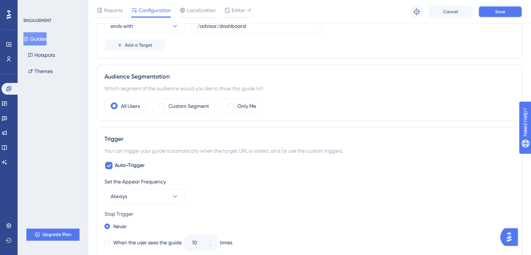
click at [495, 14] on span "Save" at bounding box center [500, 12] width 10 height 6
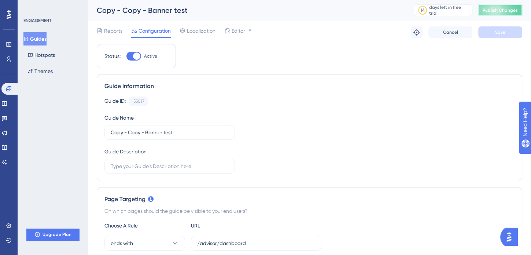
click at [496, 13] on span "Publish Changes" at bounding box center [500, 10] width 35 height 6
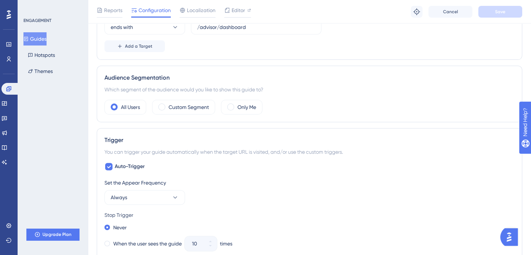
scroll to position [257, 0]
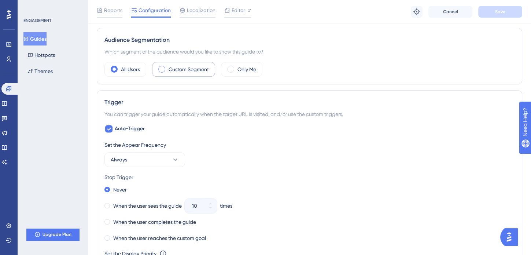
click at [163, 66] on span at bounding box center [161, 69] width 7 height 7
click at [168, 67] on input "radio" at bounding box center [168, 67] width 0 height 0
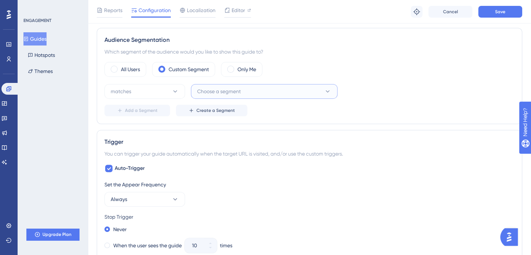
click at [314, 93] on button "Choose a segment" at bounding box center [264, 91] width 147 height 15
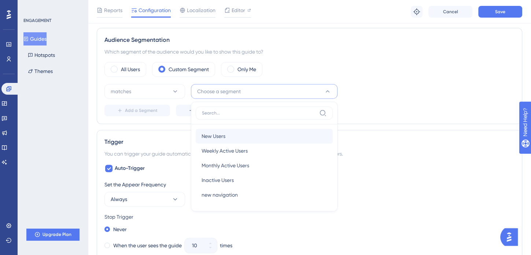
scroll to position [285, 0]
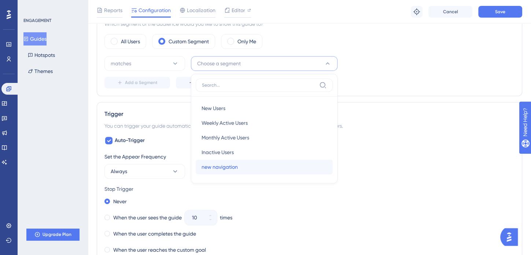
click at [230, 162] on span "new navigation" at bounding box center [220, 166] width 36 height 9
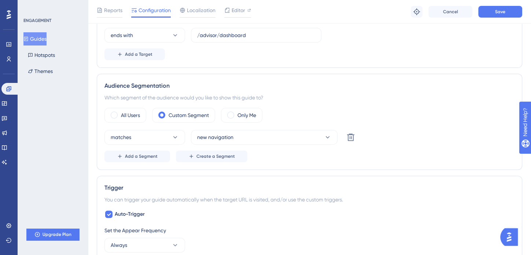
scroll to position [175, 0]
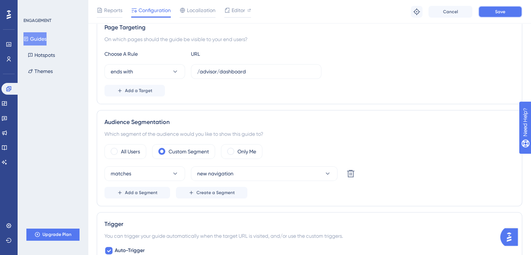
click at [492, 12] on button "Save" at bounding box center [501, 12] width 44 height 12
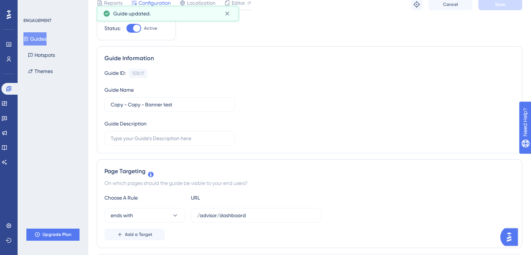
scroll to position [0, 0]
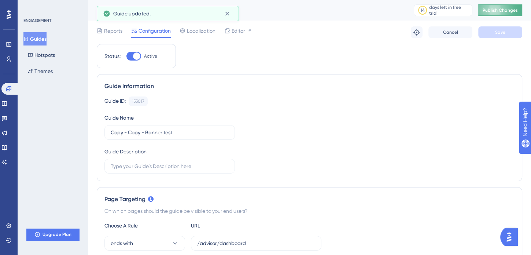
click at [513, 8] on span "Publish Changes" at bounding box center [500, 10] width 35 height 6
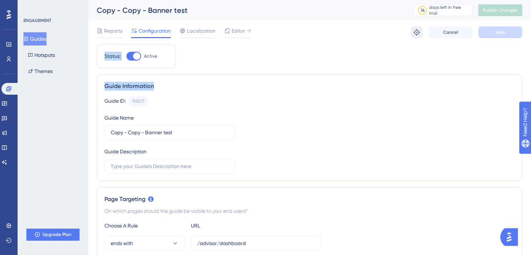
drag, startPoint x: 418, startPoint y: 31, endPoint x: 415, endPoint y: 38, distance: 7.4
click at [415, 33] on icon at bounding box center [416, 32] width 7 height 7
click at [418, 34] on icon at bounding box center [416, 32] width 7 height 7
click at [133, 57] on div at bounding box center [136, 55] width 7 height 7
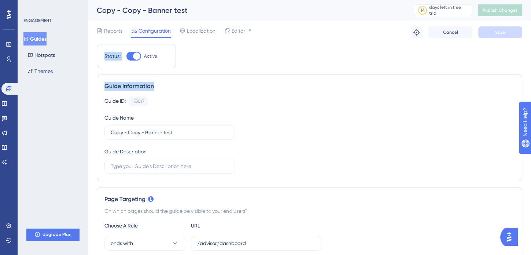
click at [127, 56] on input "Active" at bounding box center [126, 56] width 0 height 0
checkbox input "false"
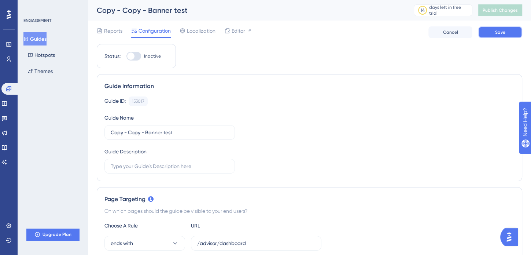
click at [496, 30] on span "Save" at bounding box center [500, 32] width 10 height 6
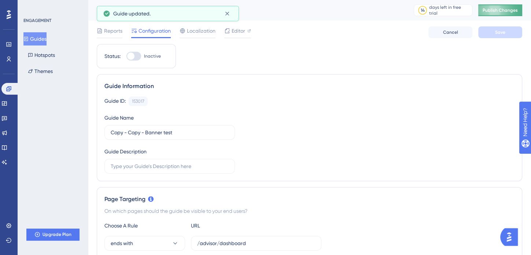
click at [509, 15] on button "Publish Changes" at bounding box center [501, 10] width 44 height 12
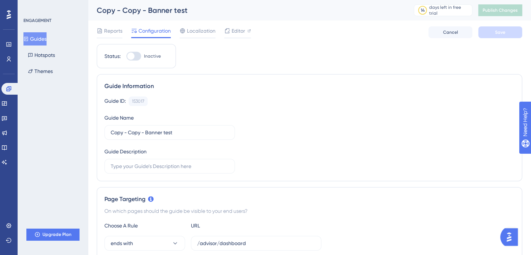
click at [43, 40] on button "Guides" at bounding box center [34, 38] width 23 height 13
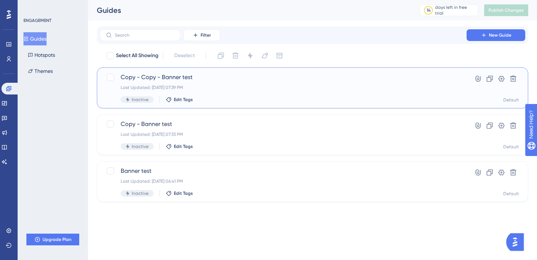
click at [167, 81] on span "Copy - Copy - Banner test" at bounding box center [283, 77] width 325 height 9
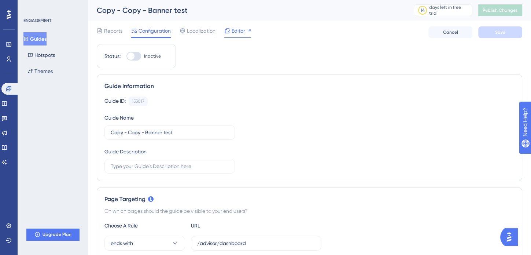
click at [237, 29] on span "Editor" at bounding box center [239, 30] width 14 height 9
click at [34, 72] on button "Themes" at bounding box center [40, 71] width 34 height 13
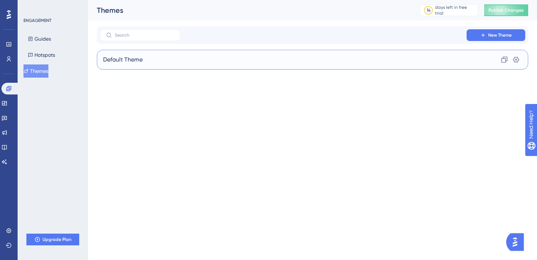
click at [175, 60] on div "Default Theme Clone Settings" at bounding box center [312, 60] width 431 height 20
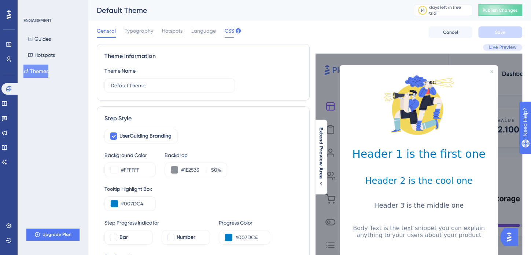
click at [225, 32] on span "CSS" at bounding box center [230, 30] width 10 height 9
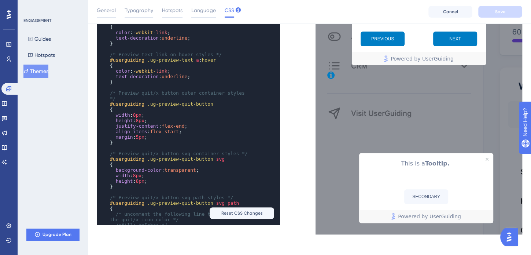
click at [138, 136] on span "5px" at bounding box center [140, 137] width 8 height 6
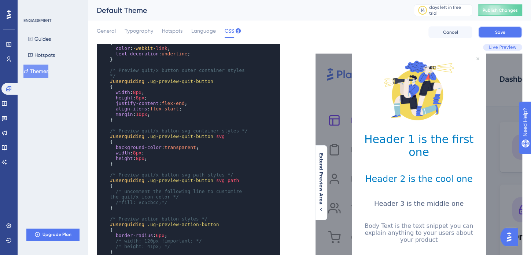
click at [505, 34] on span "Save" at bounding box center [500, 32] width 10 height 6
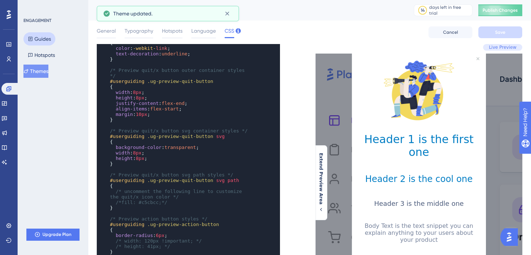
click at [39, 39] on button "Guides" at bounding box center [39, 38] width 32 height 13
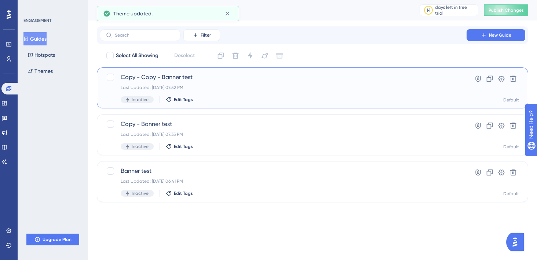
click at [161, 85] on div "Last Updated: Sep 29 2025, 07:52 PM" at bounding box center [283, 88] width 325 height 6
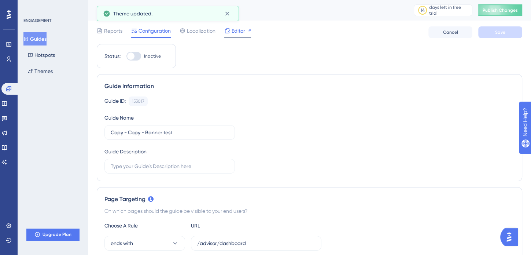
click at [235, 34] on span "Editor" at bounding box center [239, 30] width 14 height 9
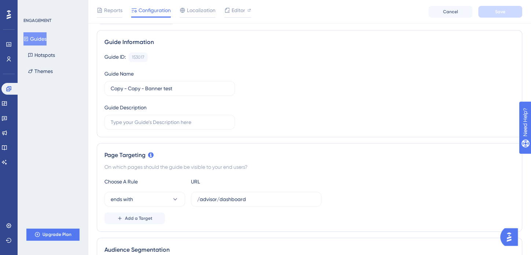
scroll to position [73, 0]
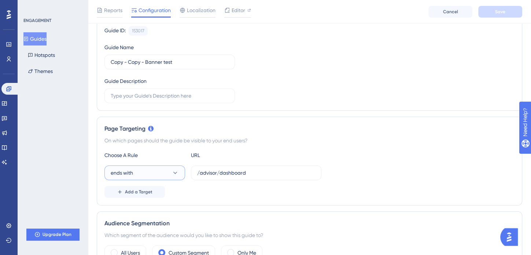
click at [175, 174] on icon at bounding box center [175, 172] width 7 height 7
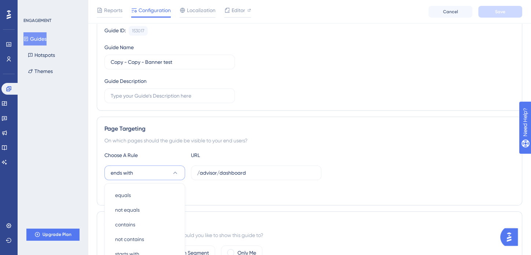
scroll to position [183, 0]
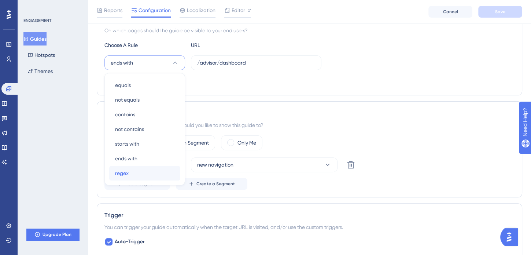
click at [138, 173] on div "regex regex" at bounding box center [144, 173] width 59 height 15
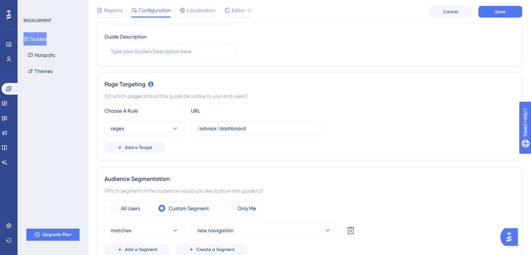
scroll to position [110, 0]
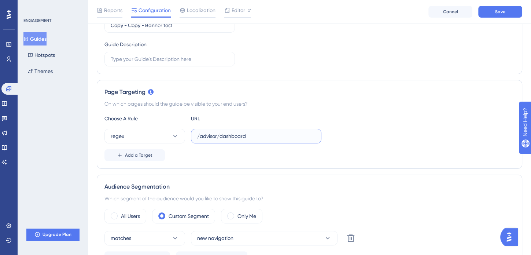
click at [255, 136] on input "/advisor/dashboard" at bounding box center [256, 136] width 118 height 8
drag, startPoint x: 260, startPoint y: 136, endPoint x: 182, endPoint y: 134, distance: 77.7
click at [182, 134] on div "regex /advisor/dashboard" at bounding box center [213, 136] width 217 height 15
type input "&"
type input "*"
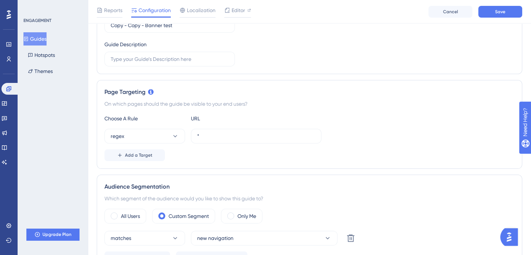
click at [4, 183] on div "Performance Users Engagement Widgets Feedback Product Updates Knowledge Base AI…" at bounding box center [9, 127] width 18 height 255
click at [188, 135] on div "regex *" at bounding box center [213, 136] width 217 height 15
click at [202, 134] on input "*" at bounding box center [256, 136] width 118 height 8
click at [203, 134] on input "*" at bounding box center [256, 136] width 118 height 8
paste input "https:\/\/.*blueleaf.com\/.*"
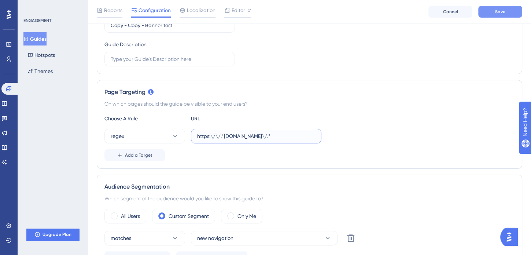
type input "https:\/\/.*blueleaf.com\/.*"
click at [506, 10] on button "Save" at bounding box center [501, 12] width 44 height 12
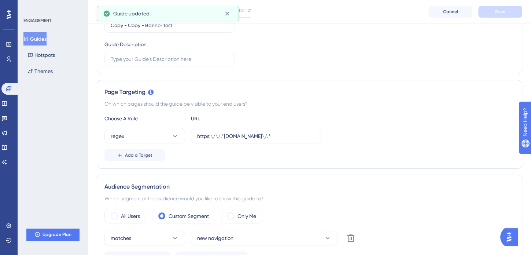
scroll to position [0, 0]
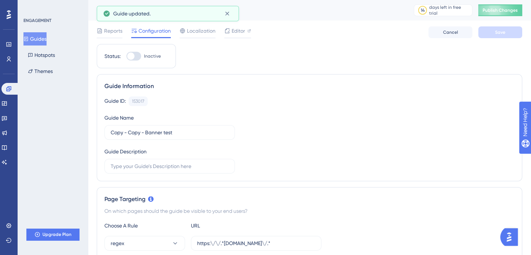
click at [135, 57] on div at bounding box center [134, 56] width 15 height 9
click at [127, 56] on input "Inactive" at bounding box center [126, 56] width 0 height 0
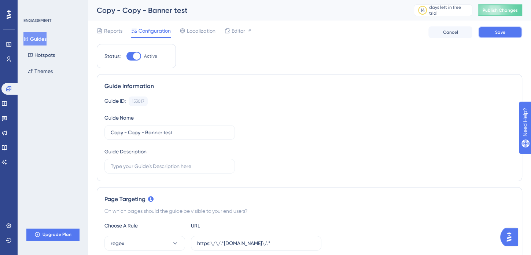
click at [512, 35] on button "Save" at bounding box center [501, 32] width 44 height 12
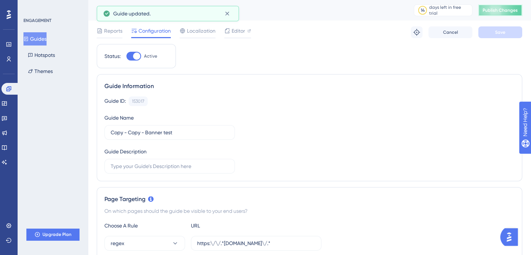
click at [504, 10] on span "Publish Changes" at bounding box center [500, 10] width 35 height 6
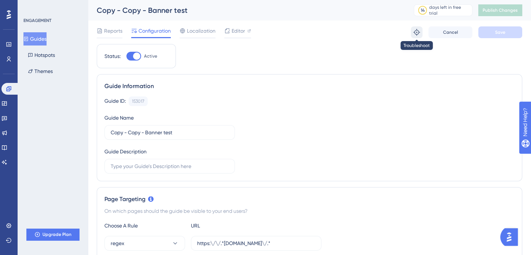
click at [417, 30] on icon at bounding box center [416, 32] width 7 height 7
click at [420, 32] on icon at bounding box center [417, 32] width 7 height 7
click at [127, 55] on div at bounding box center [134, 56] width 15 height 9
click at [127, 56] on input "Active" at bounding box center [126, 56] width 0 height 0
checkbox input "false"
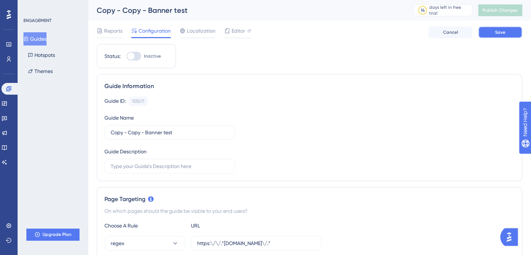
click at [509, 29] on button "Save" at bounding box center [501, 32] width 44 height 12
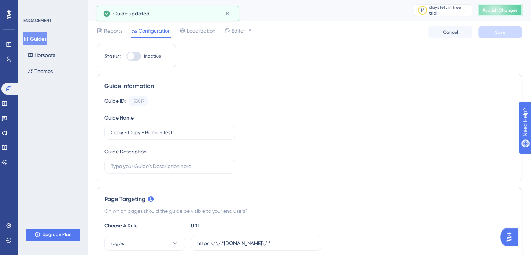
click at [504, 12] on span "Publish Changes" at bounding box center [500, 10] width 35 height 6
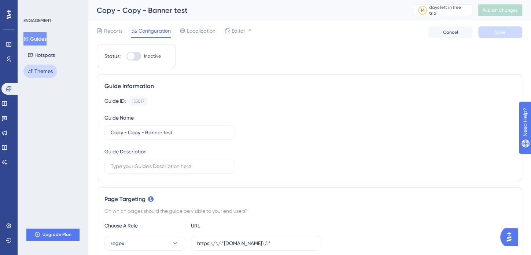
click at [45, 70] on button "Themes" at bounding box center [40, 71] width 34 height 13
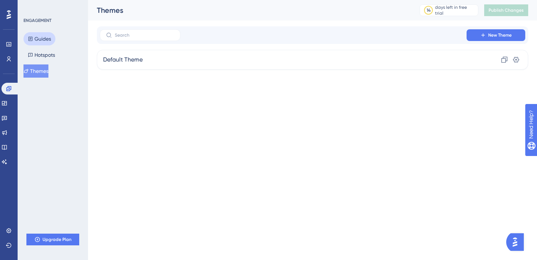
click at [39, 40] on button "Guides" at bounding box center [39, 38] width 32 height 13
